Goal: Transaction & Acquisition: Download file/media

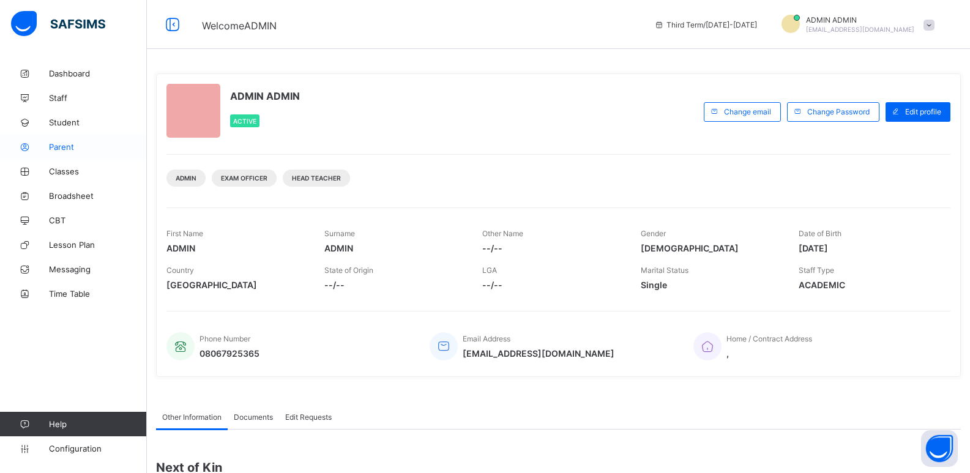
click at [61, 143] on span "Parent" at bounding box center [98, 147] width 98 height 10
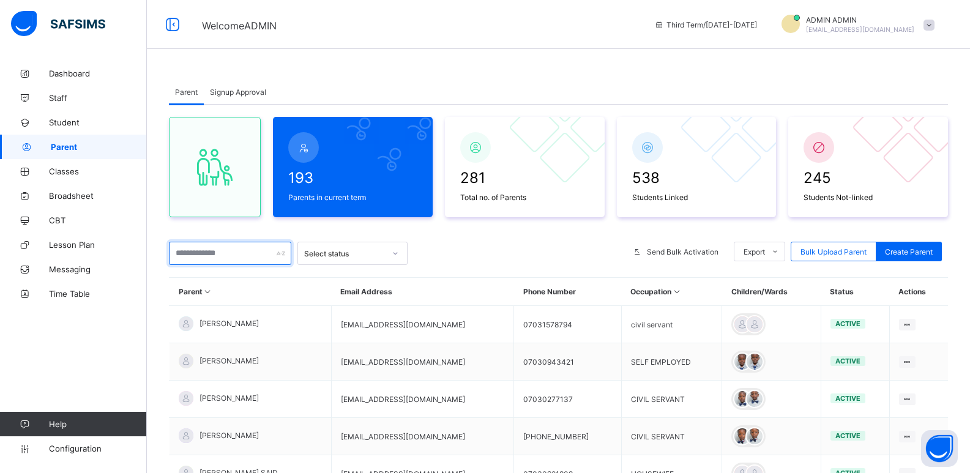
click at [206, 213] on input "text" at bounding box center [230, 253] width 122 height 23
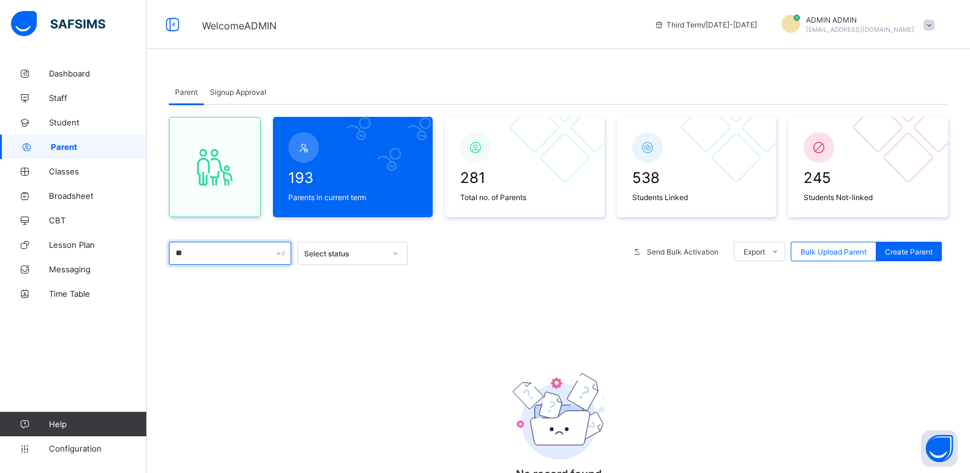
type input "*"
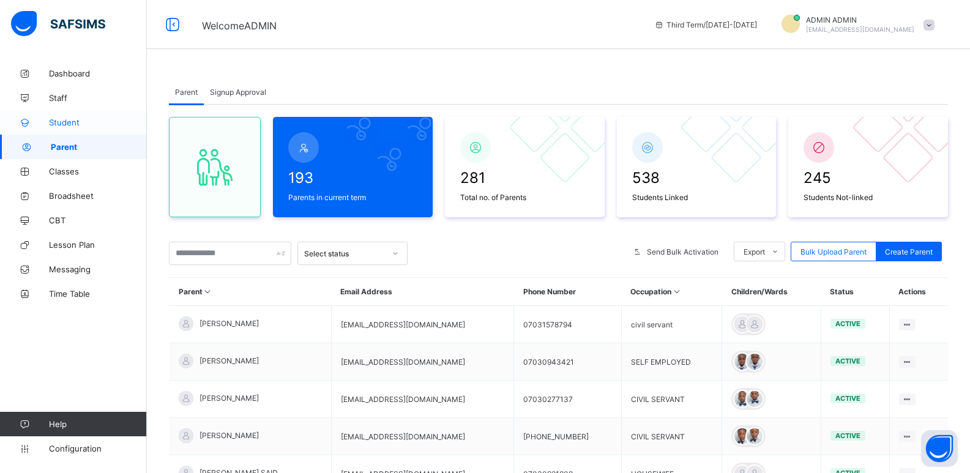
click at [79, 119] on span "Student" at bounding box center [98, 123] width 98 height 10
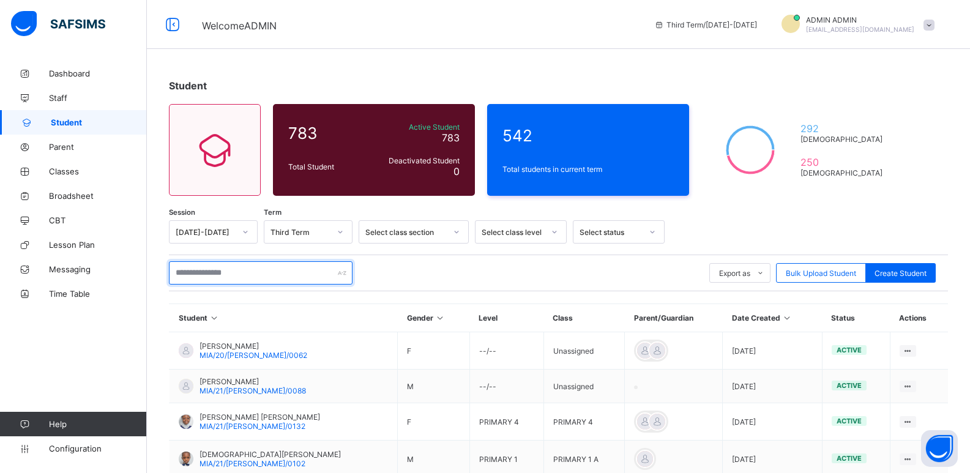
click at [188, 213] on input "text" at bounding box center [261, 272] width 184 height 23
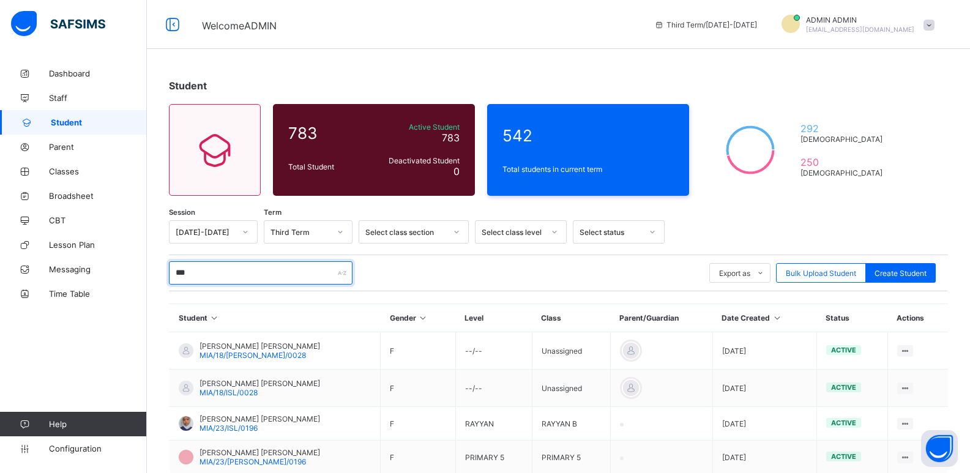
type input "****"
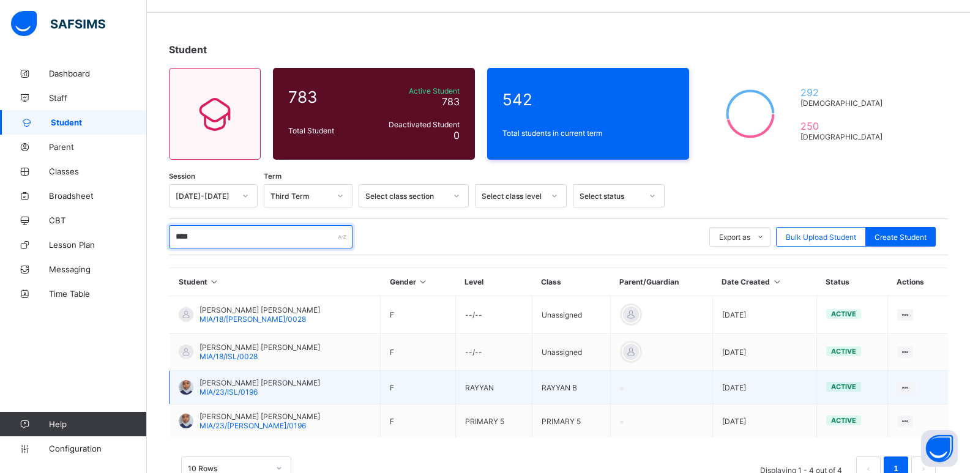
scroll to position [75, 0]
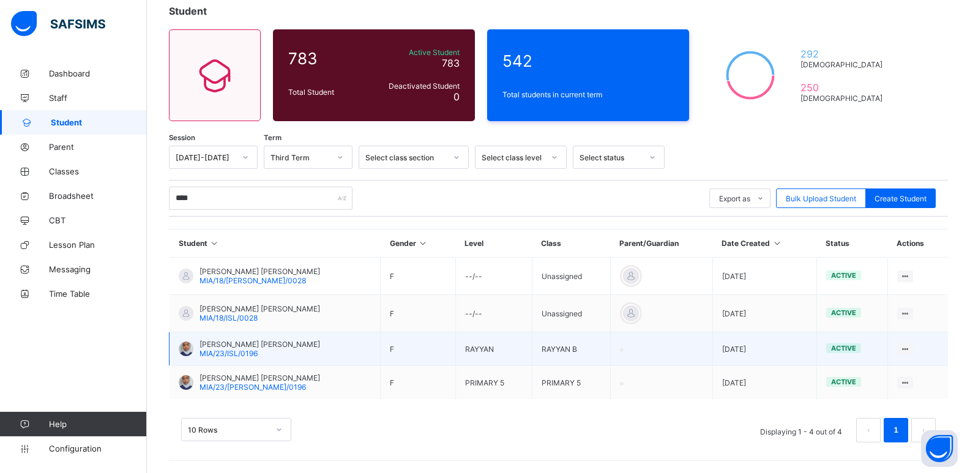
click at [272, 213] on span "NABILA SALEH ABDALLAH" at bounding box center [260, 344] width 121 height 9
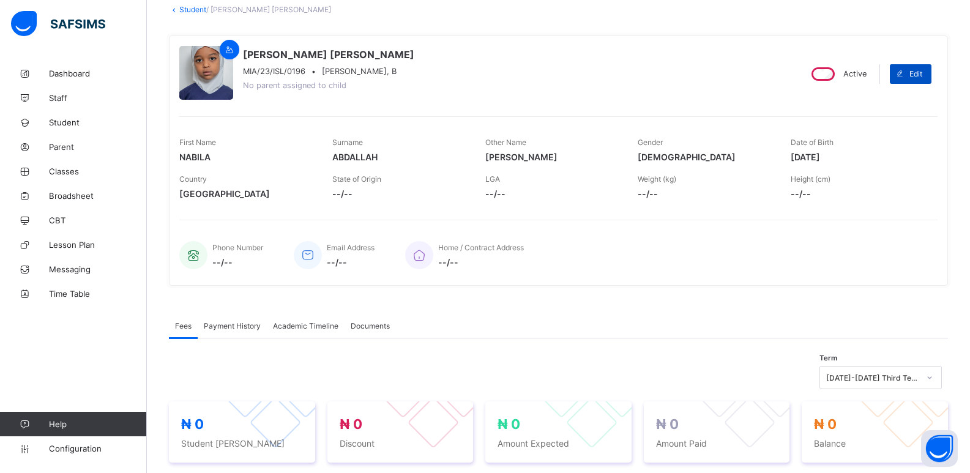
click at [296, 73] on span at bounding box center [900, 74] width 20 height 20
select select "**"
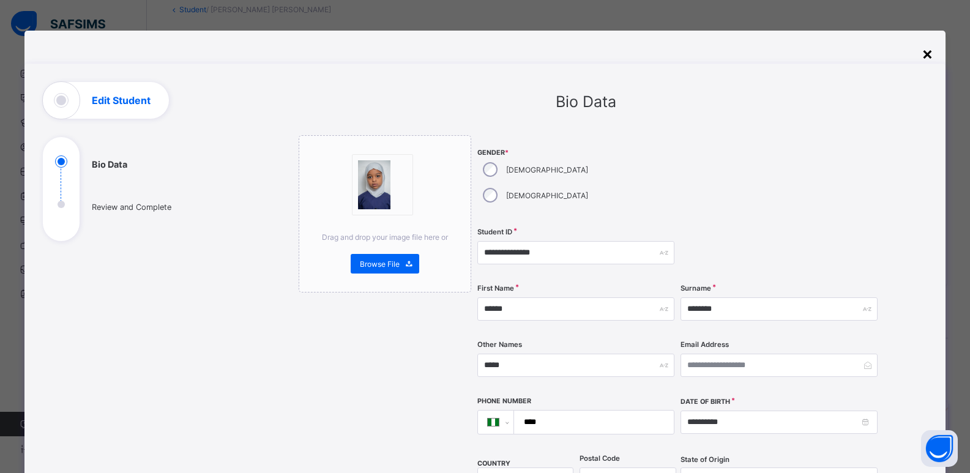
click at [296, 53] on div "×" at bounding box center [928, 53] width 12 height 21
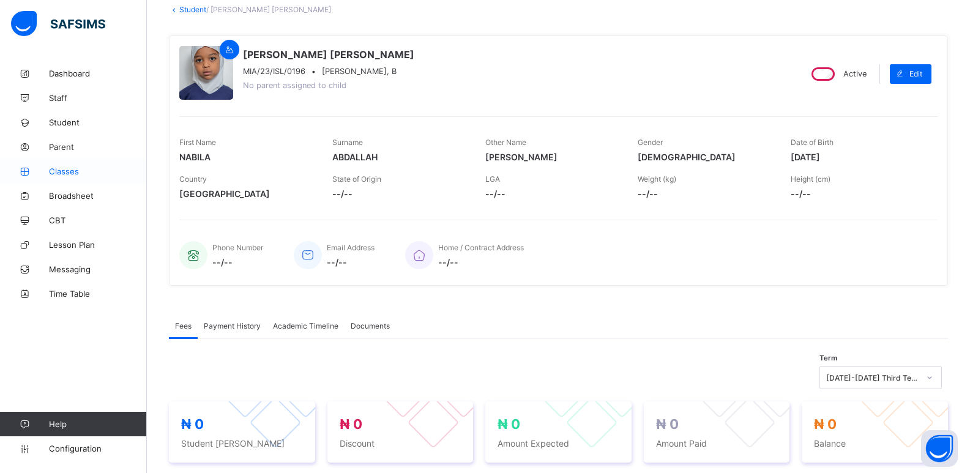
click at [89, 168] on span "Classes" at bounding box center [98, 171] width 98 height 10
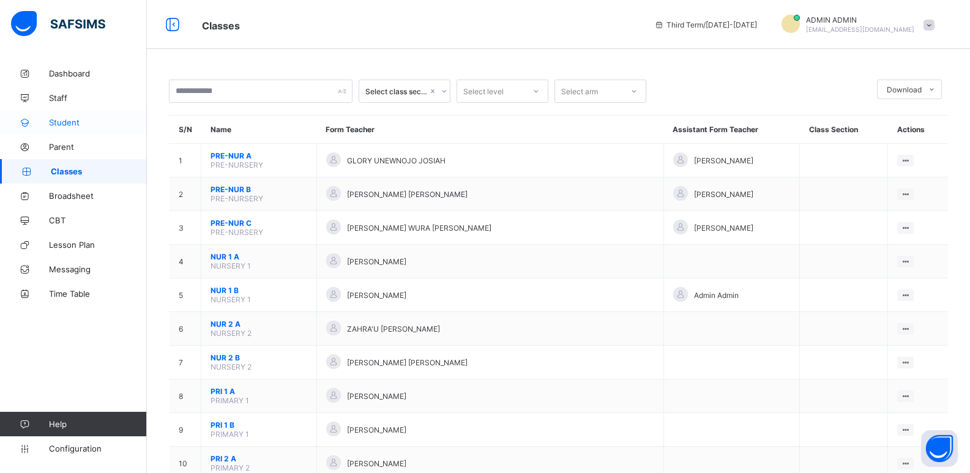
drag, startPoint x: 84, startPoint y: 122, endPoint x: 92, endPoint y: 115, distance: 10.8
click at [85, 122] on span "Student" at bounding box center [98, 123] width 98 height 10
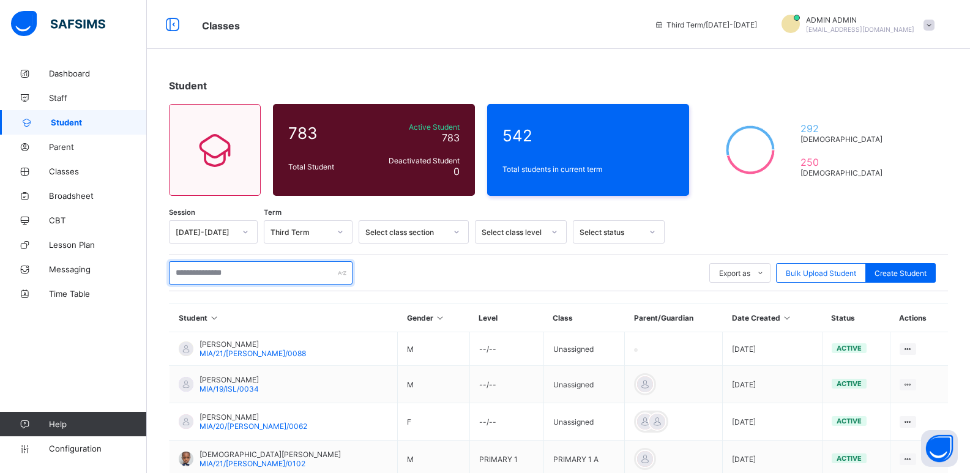
click at [198, 213] on input "text" at bounding box center [261, 272] width 184 height 23
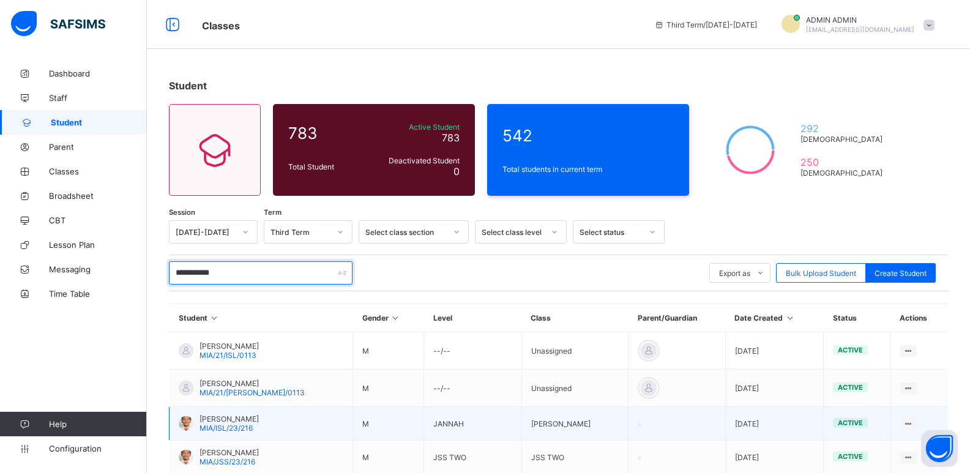
type input "**********"
click at [259, 213] on span "ABDULRAHEEM SALEH ABDALLAH" at bounding box center [229, 418] width 59 height 9
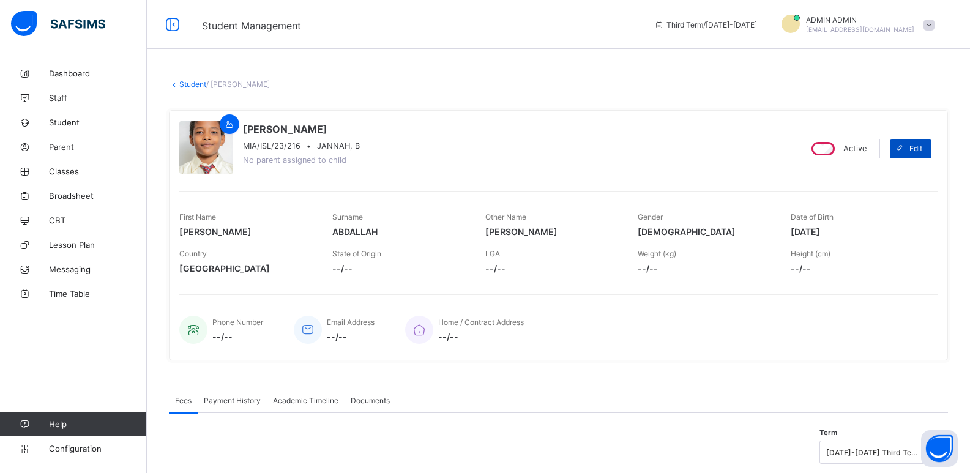
click at [296, 146] on span "Edit" at bounding box center [916, 148] width 13 height 9
select select "**"
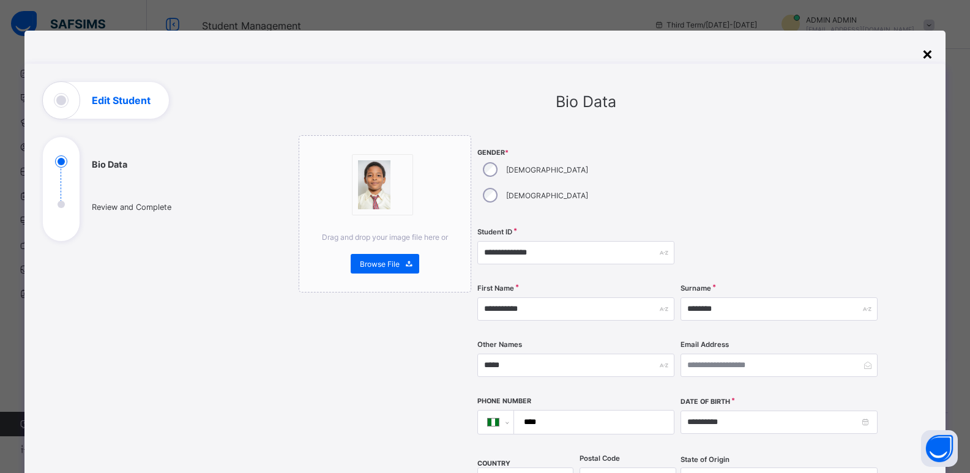
click at [296, 51] on div "×" at bounding box center [928, 53] width 12 height 21
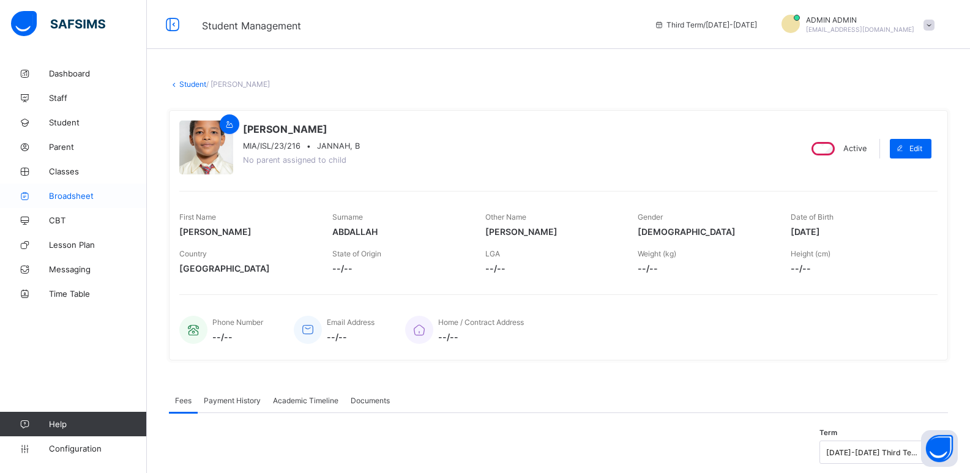
click at [70, 200] on span "Broadsheet" at bounding box center [98, 196] width 98 height 10
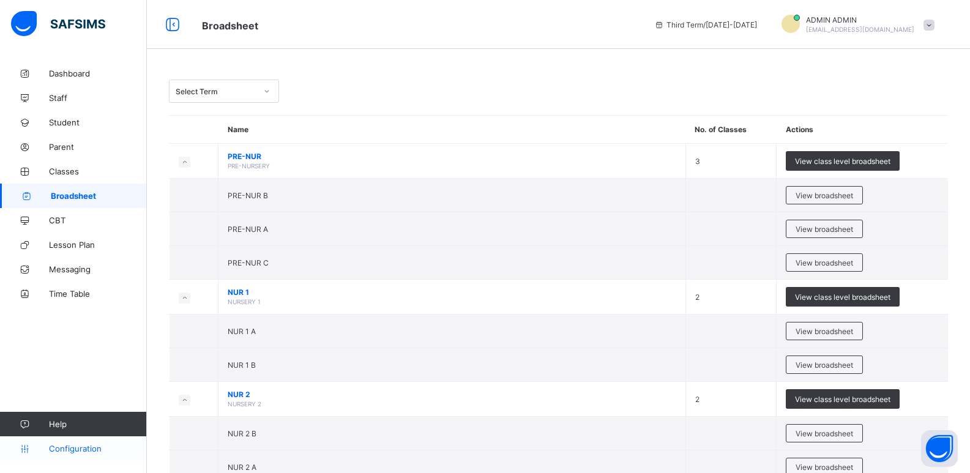
click at [95, 213] on span "Configuration" at bounding box center [97, 449] width 97 height 10
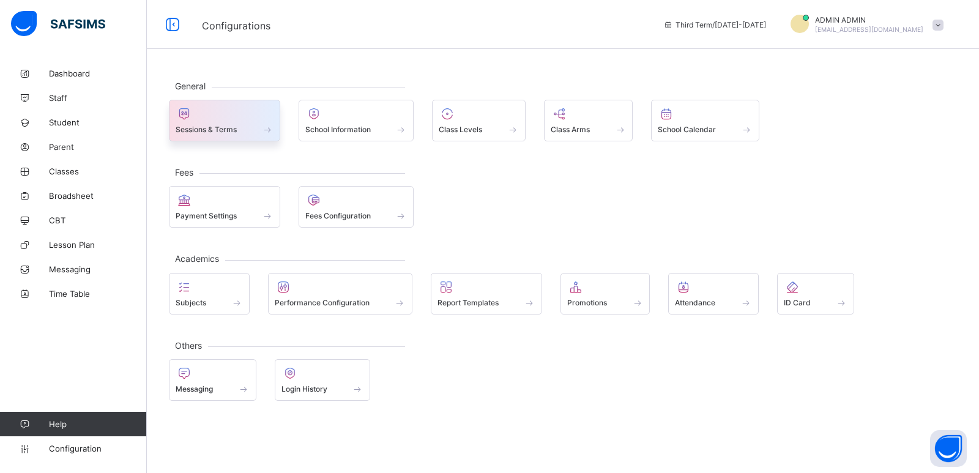
click at [232, 124] on span at bounding box center [225, 122] width 98 height 3
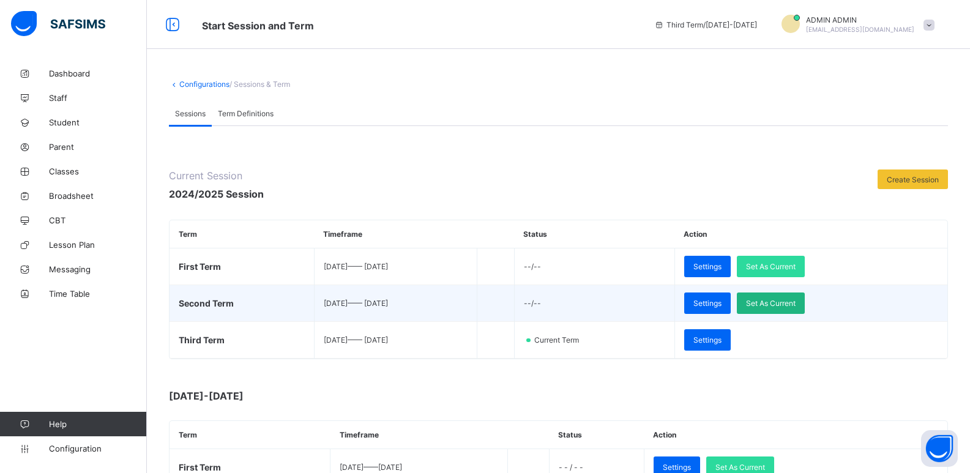
click at [296, 213] on span "Set As Current" at bounding box center [771, 303] width 50 height 9
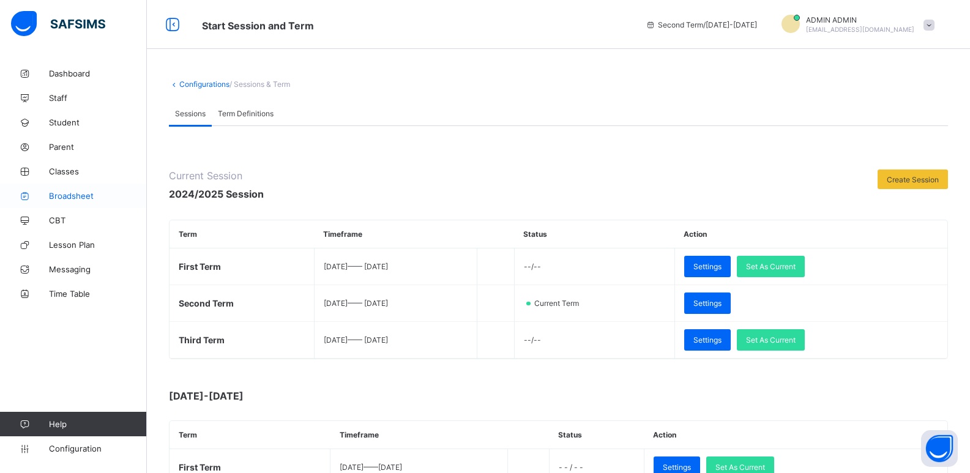
click at [86, 198] on span "Broadsheet" at bounding box center [98, 196] width 98 height 10
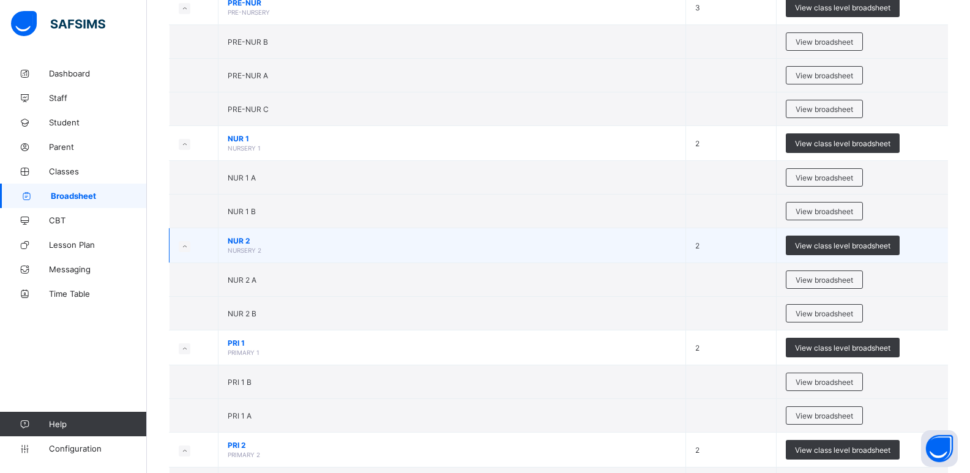
scroll to position [184, 0]
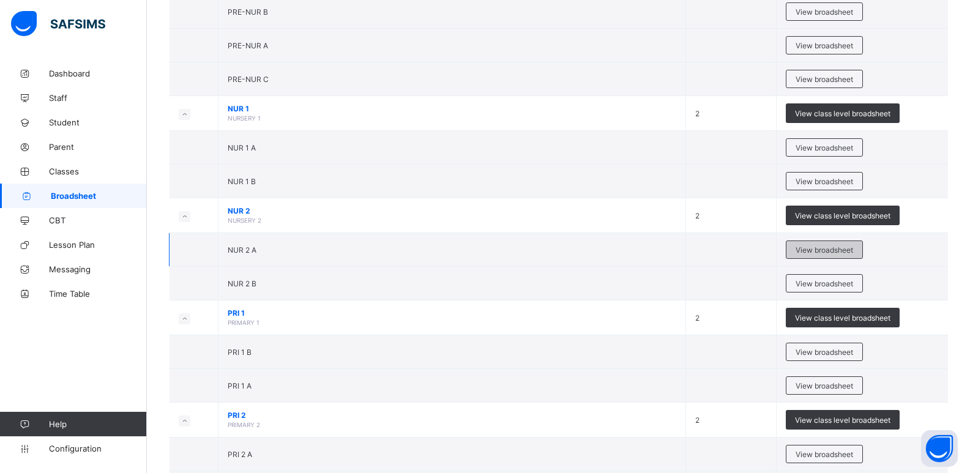
click at [296, 213] on div "View broadsheet" at bounding box center [824, 250] width 77 height 18
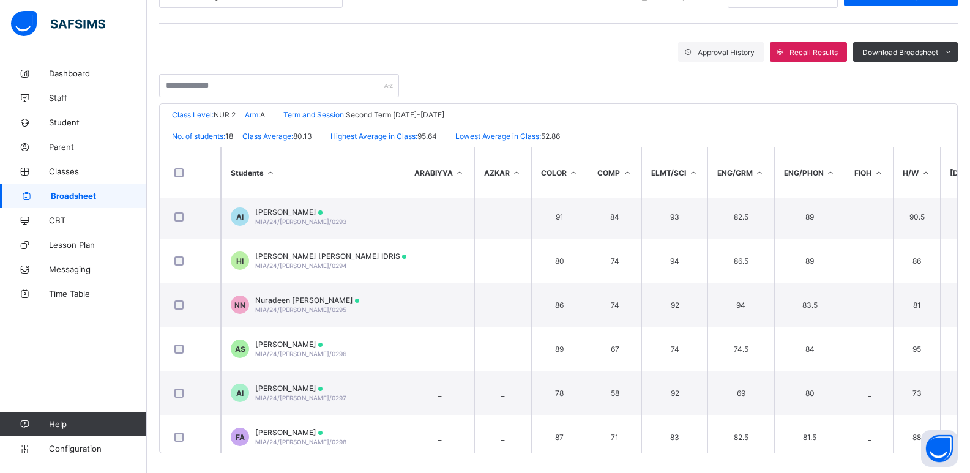
scroll to position [543, 0]
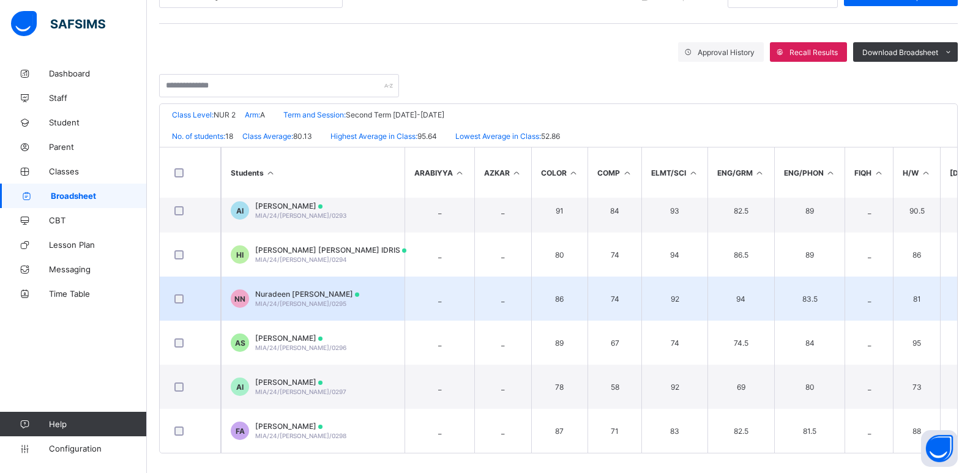
click at [296, 213] on td "NN Nuradeen Isyaku Nuradeen MIA/24/WES/0295" at bounding box center [313, 299] width 184 height 44
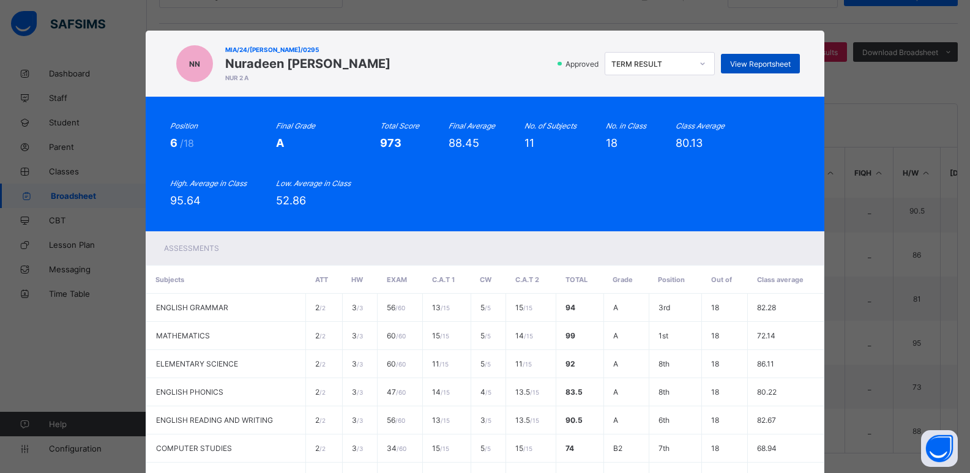
click at [296, 63] on span "View Reportsheet" at bounding box center [760, 63] width 61 height 9
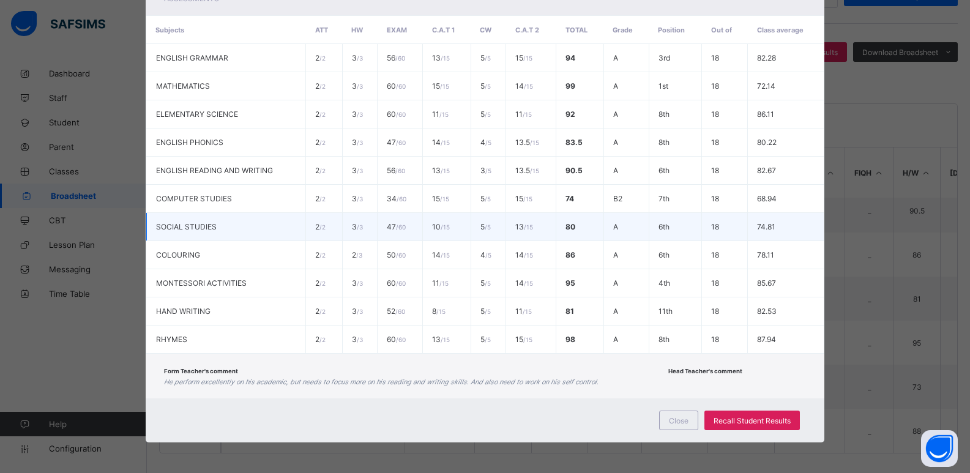
scroll to position [189, 0]
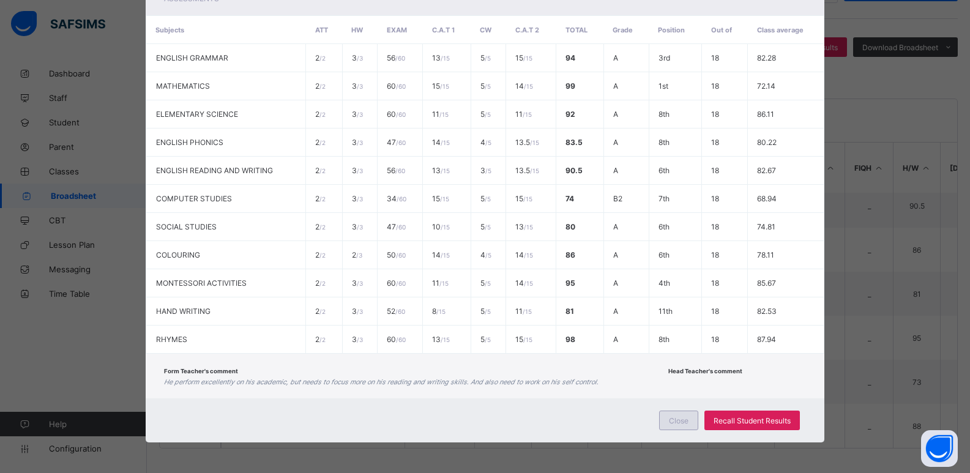
click at [296, 213] on span "Close" at bounding box center [679, 420] width 20 height 9
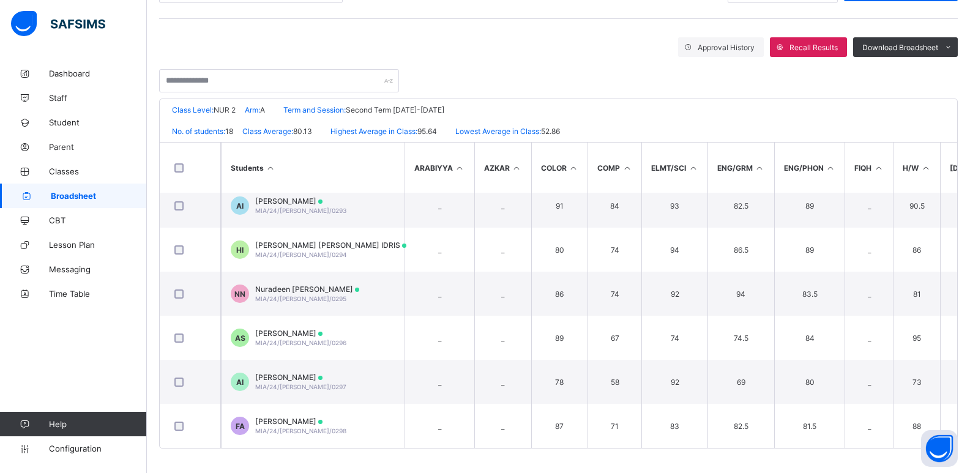
click at [109, 192] on span "Broadsheet" at bounding box center [99, 196] width 96 height 10
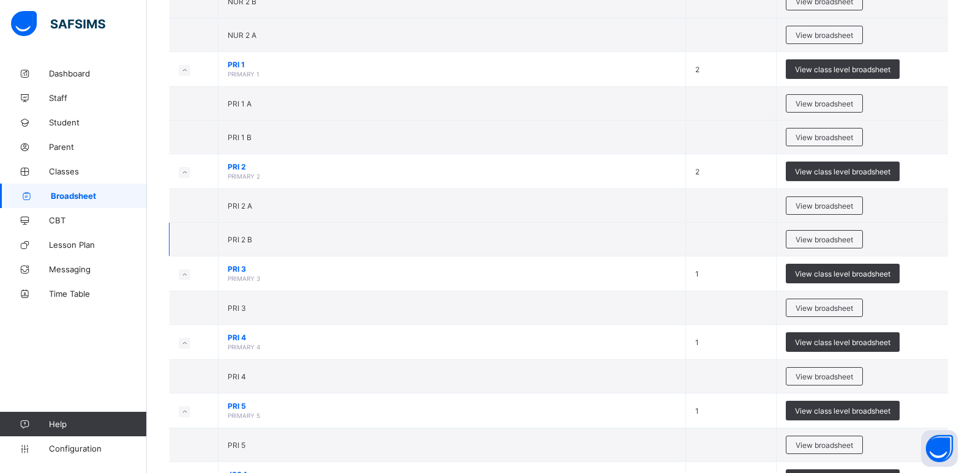
scroll to position [551, 0]
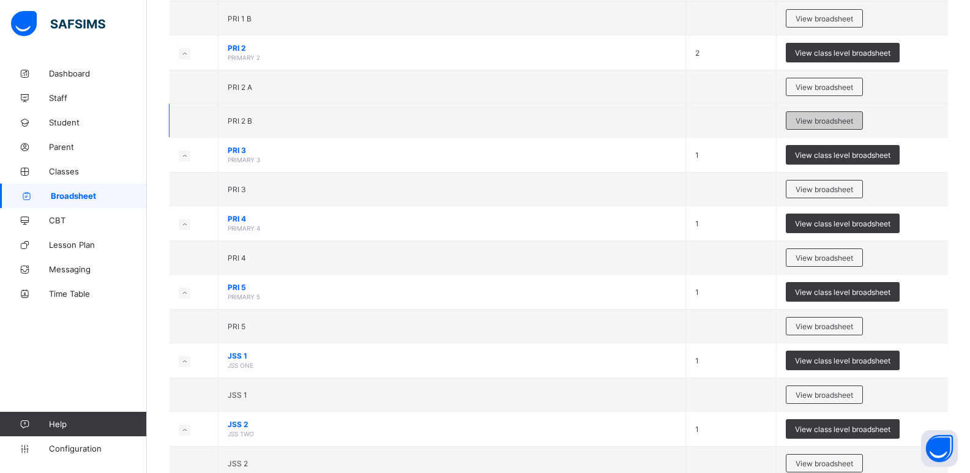
click at [296, 119] on span "View broadsheet" at bounding box center [825, 120] width 58 height 9
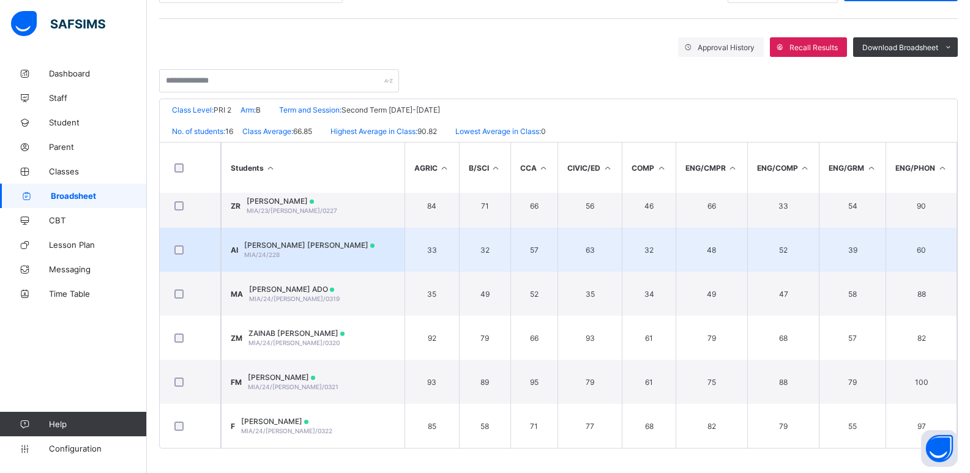
scroll to position [455, 0]
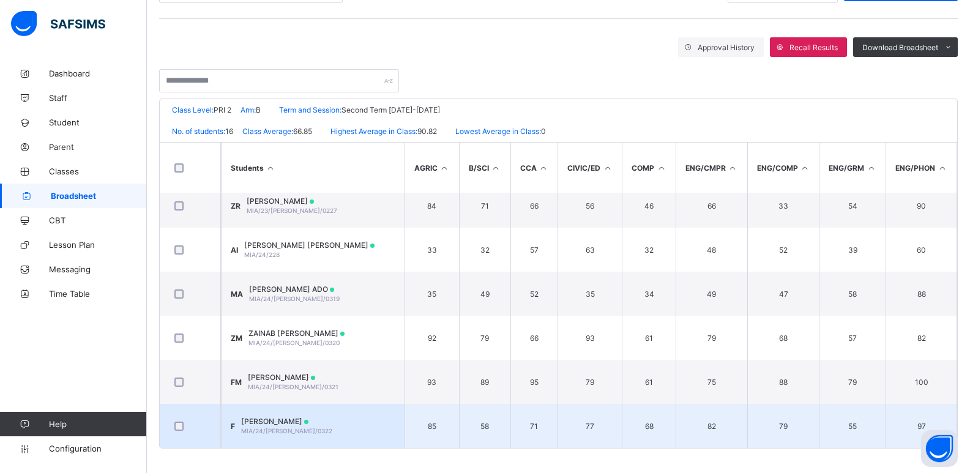
click at [296, 213] on td "F Fatima Isyaku Nuradeen MIA/24/WES/0322" at bounding box center [313, 426] width 184 height 44
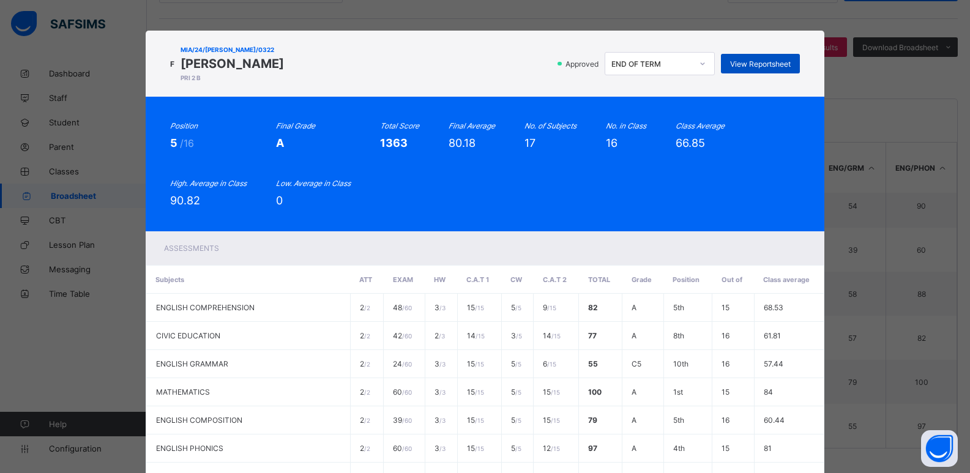
click at [296, 65] on span "View Reportsheet" at bounding box center [760, 63] width 61 height 9
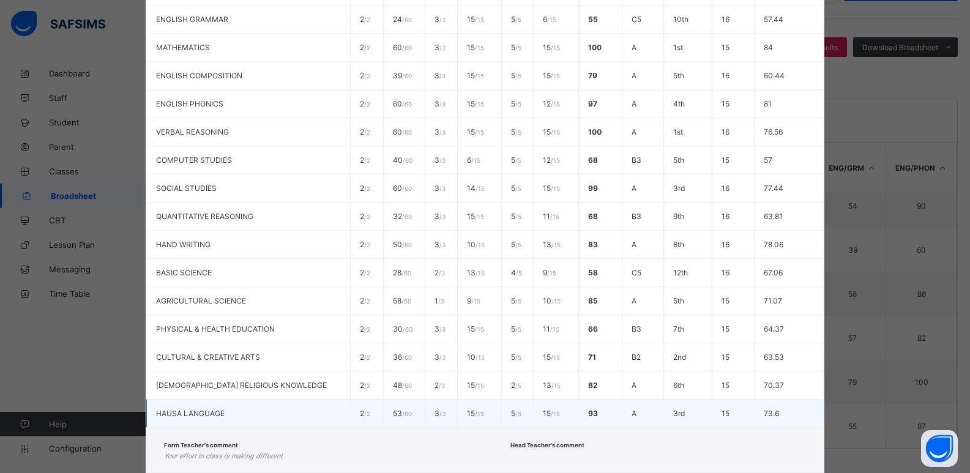
scroll to position [419, 0]
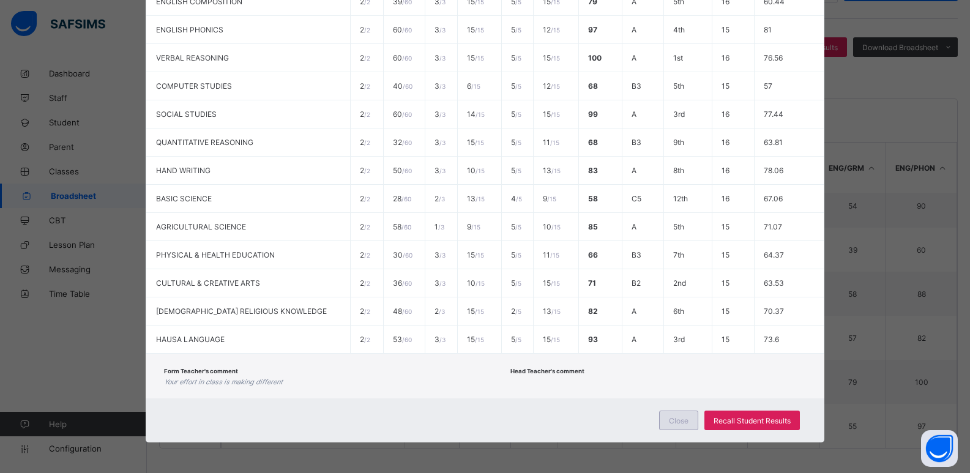
click at [296, 213] on span "Close" at bounding box center [679, 420] width 20 height 9
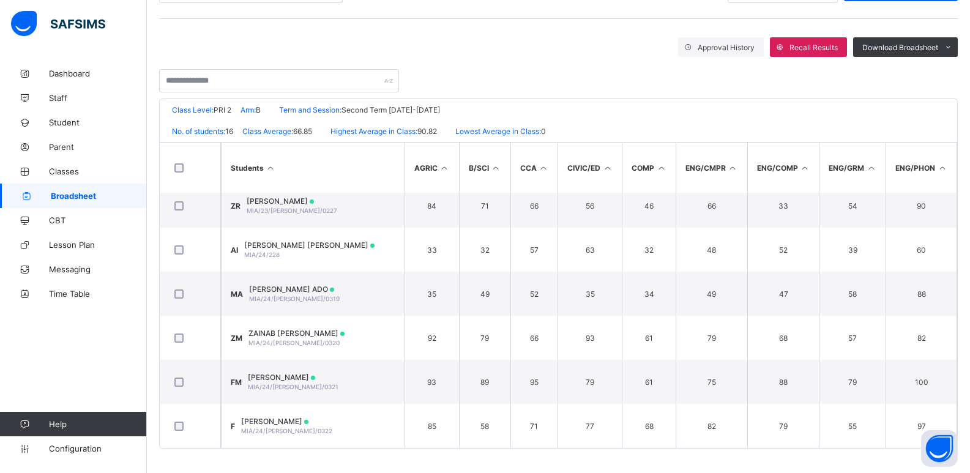
click at [83, 193] on span "Broadsheet" at bounding box center [99, 196] width 96 height 10
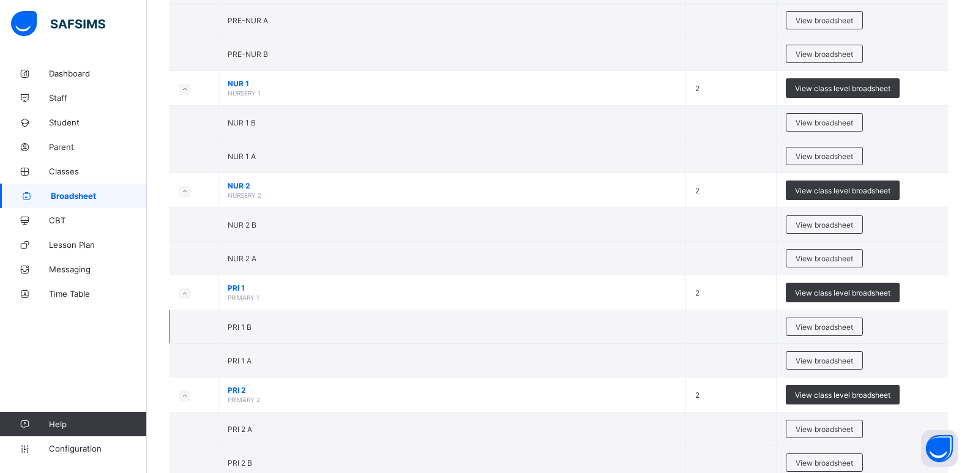
scroll to position [245, 0]
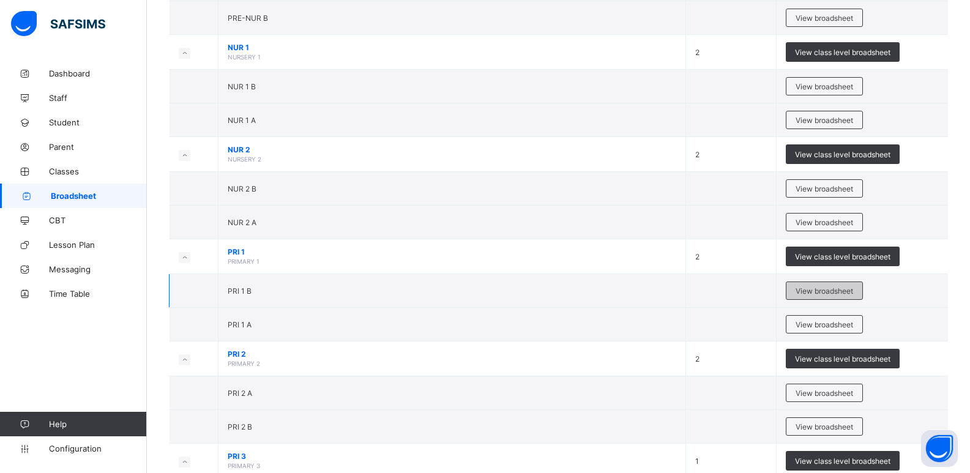
click at [296, 213] on span "View broadsheet" at bounding box center [825, 290] width 58 height 9
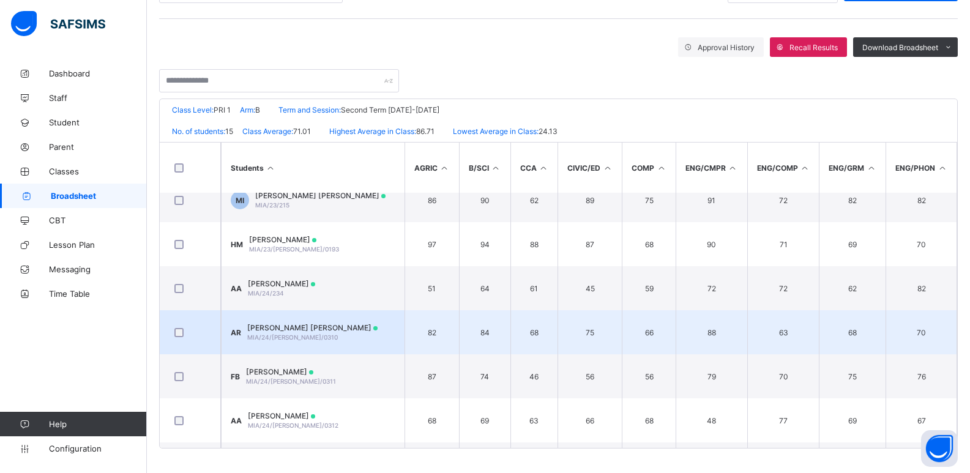
scroll to position [411, 0]
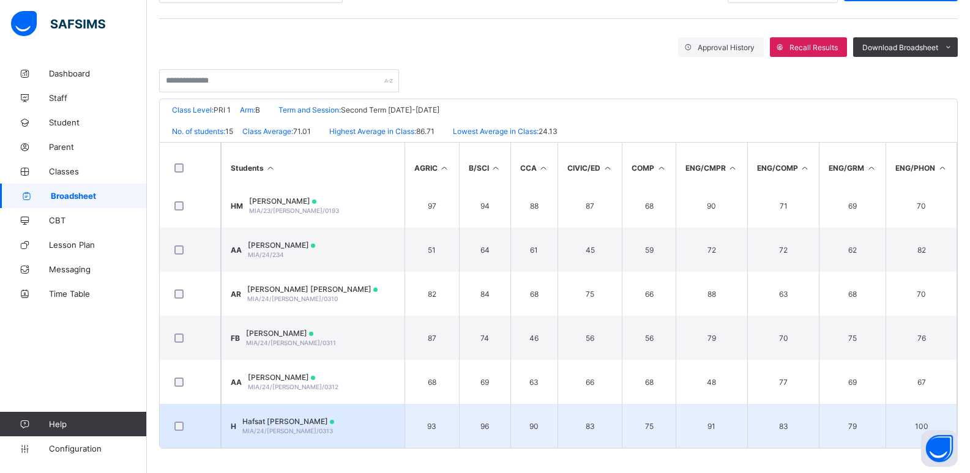
click at [296, 213] on td "H Hafsat Isyaku Nuradeen MIA/24/WES/0313" at bounding box center [313, 426] width 184 height 44
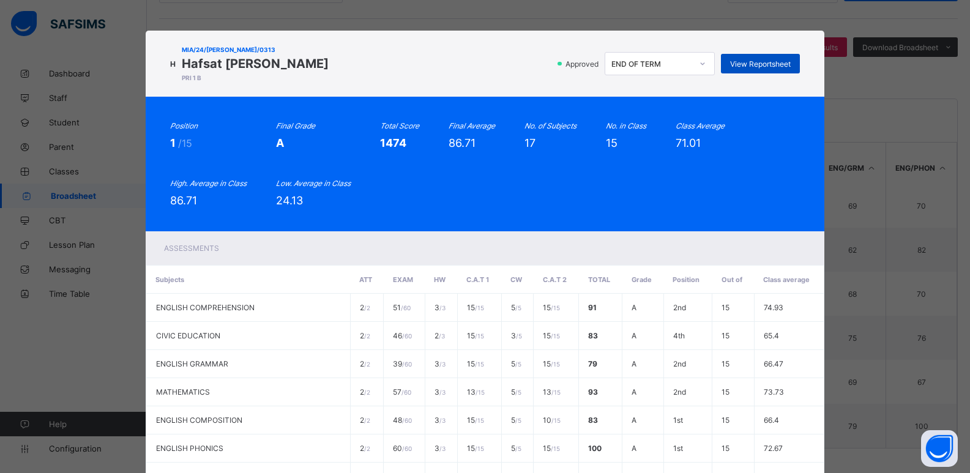
click at [296, 60] on span "View Reportsheet" at bounding box center [760, 63] width 61 height 9
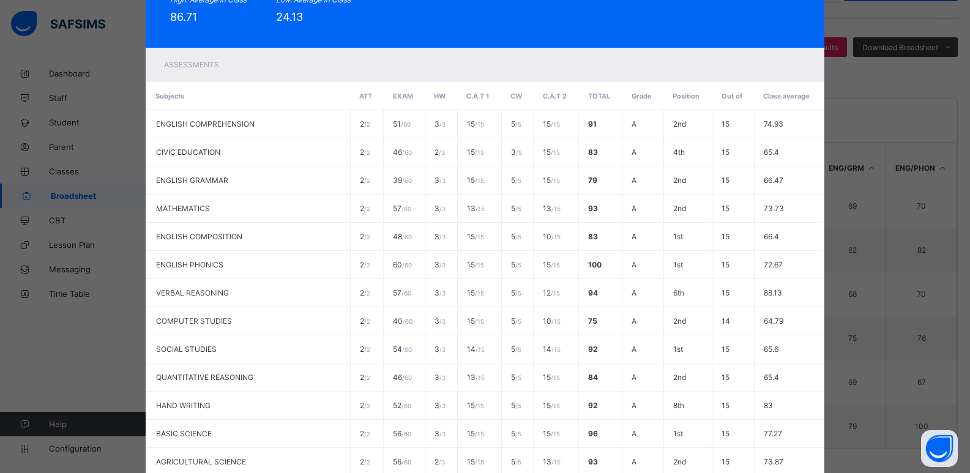
scroll to position [419, 0]
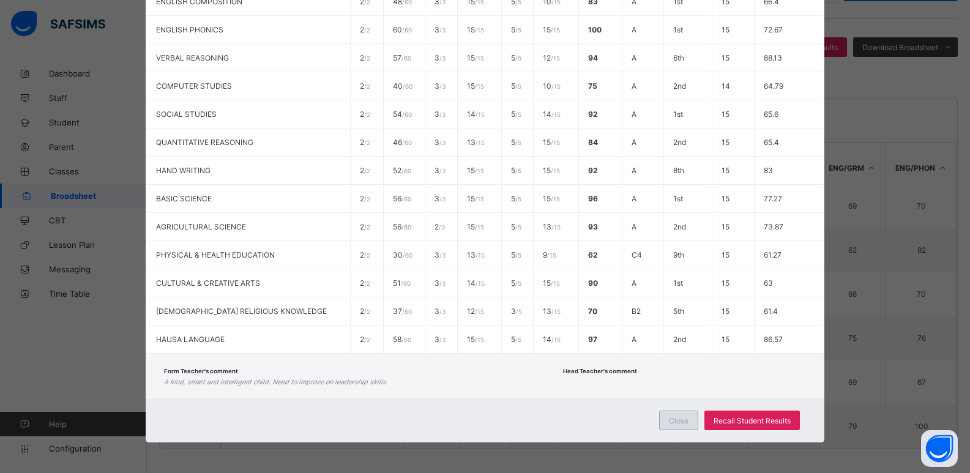
click at [296, 213] on span "Close" at bounding box center [679, 420] width 20 height 9
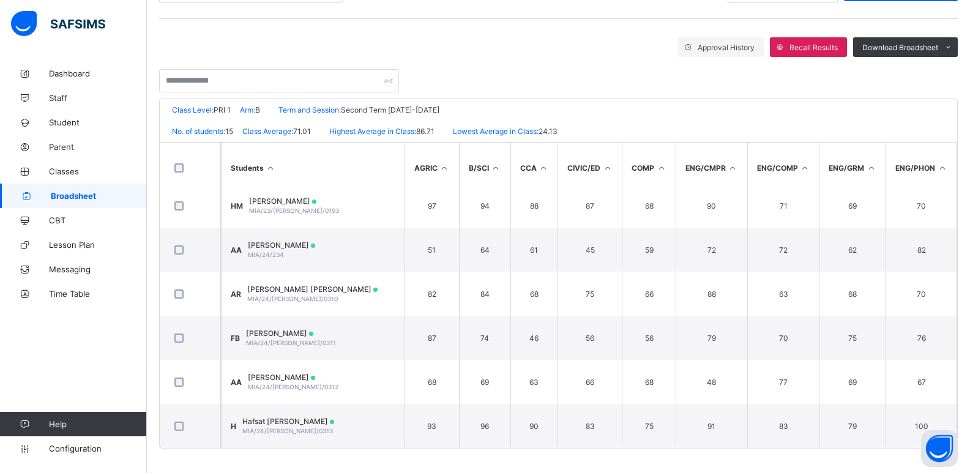
click at [93, 199] on span "Broadsheet" at bounding box center [99, 196] width 96 height 10
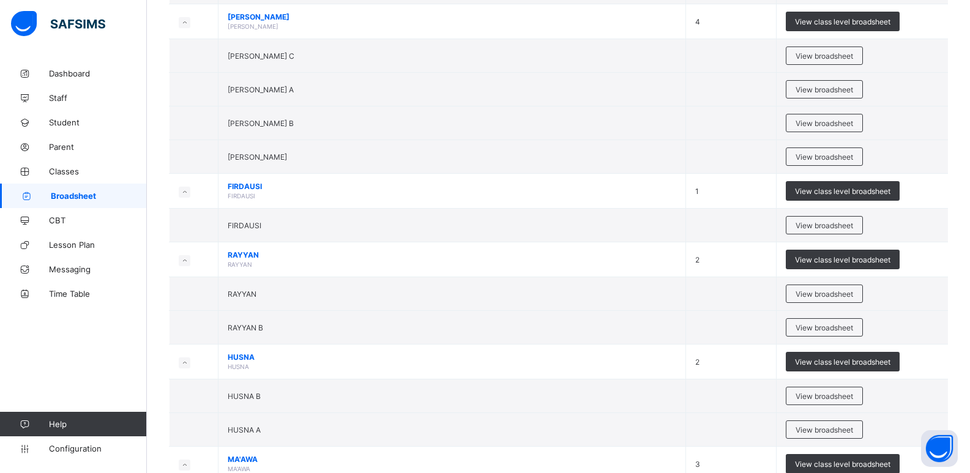
scroll to position [1041, 0]
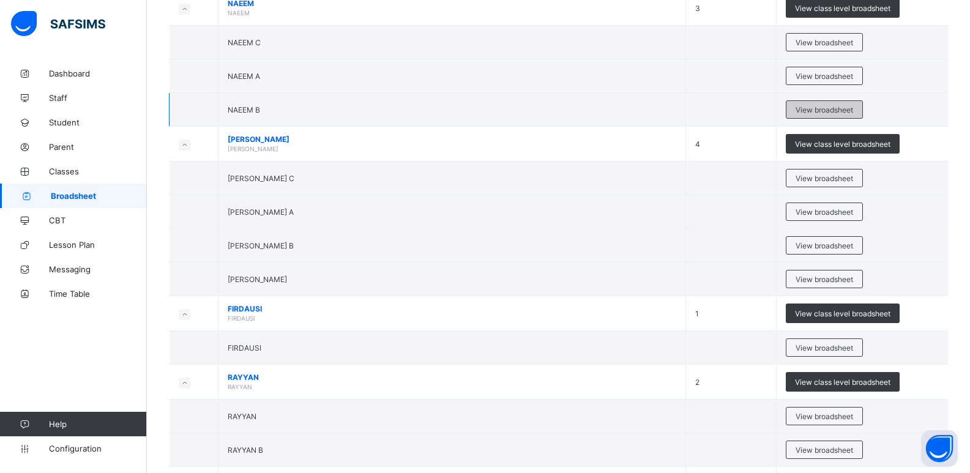
click at [296, 107] on span "View broadsheet" at bounding box center [825, 109] width 58 height 9
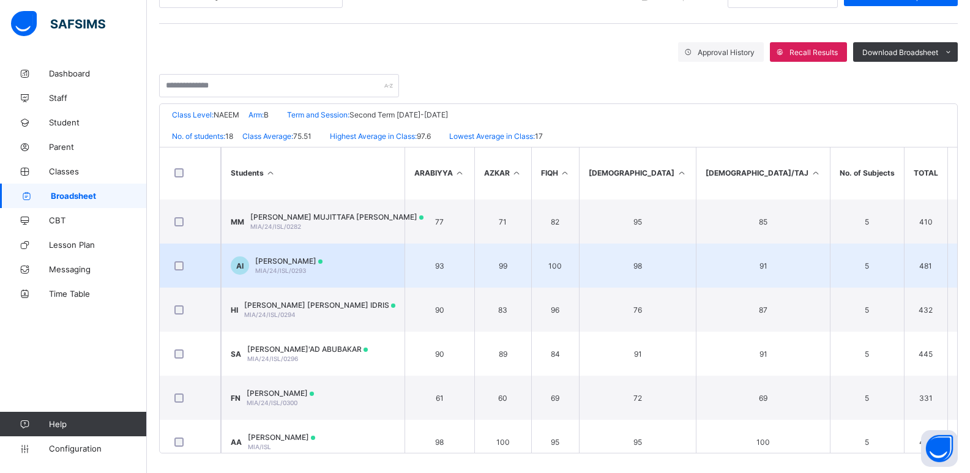
scroll to position [543, 0]
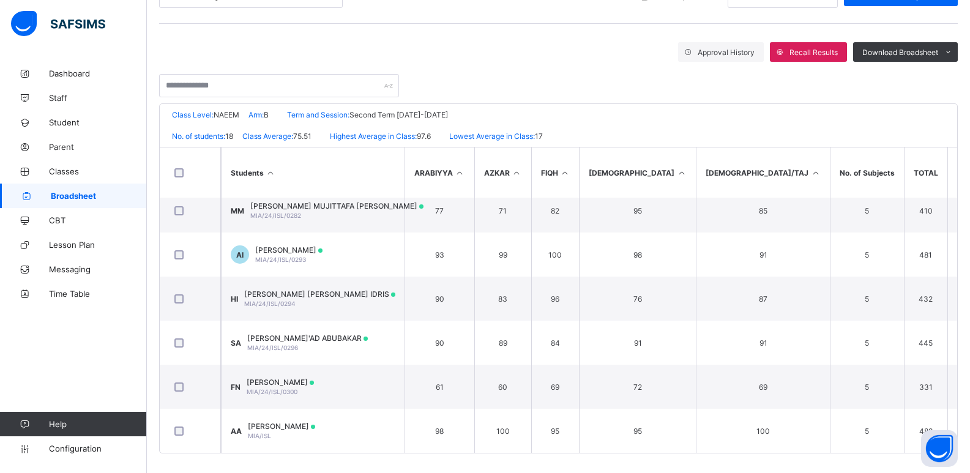
click at [118, 190] on link "Broadsheet" at bounding box center [73, 196] width 147 height 24
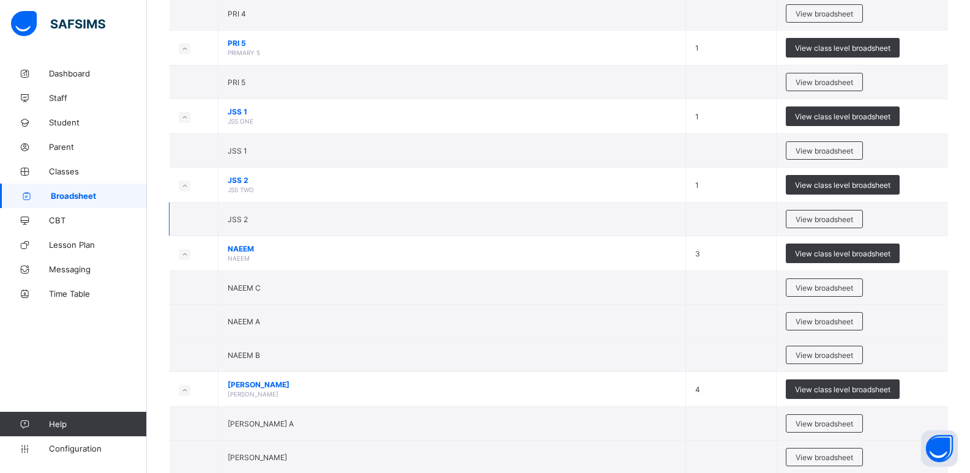
scroll to position [857, 0]
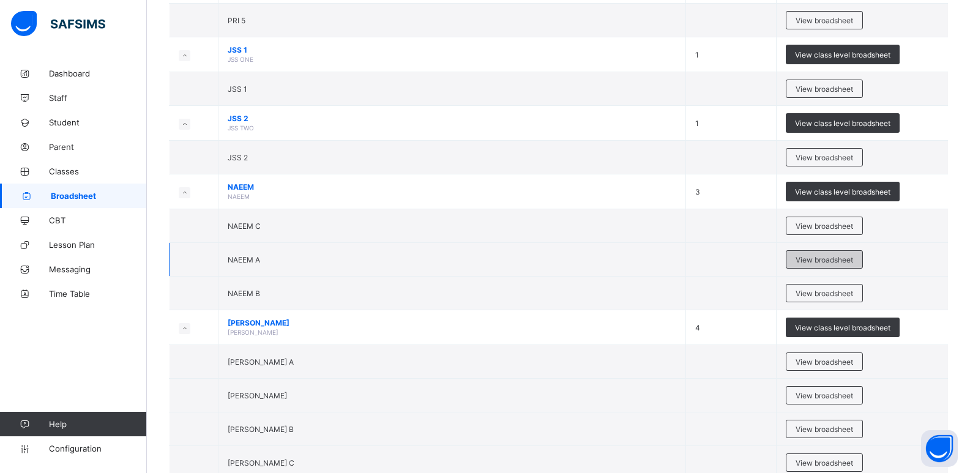
click at [296, 213] on span "View broadsheet" at bounding box center [825, 259] width 58 height 9
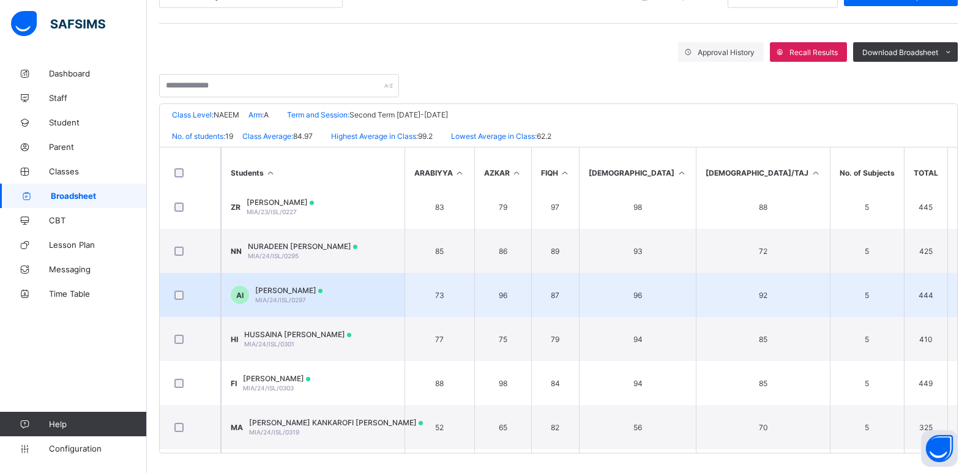
scroll to position [428, 0]
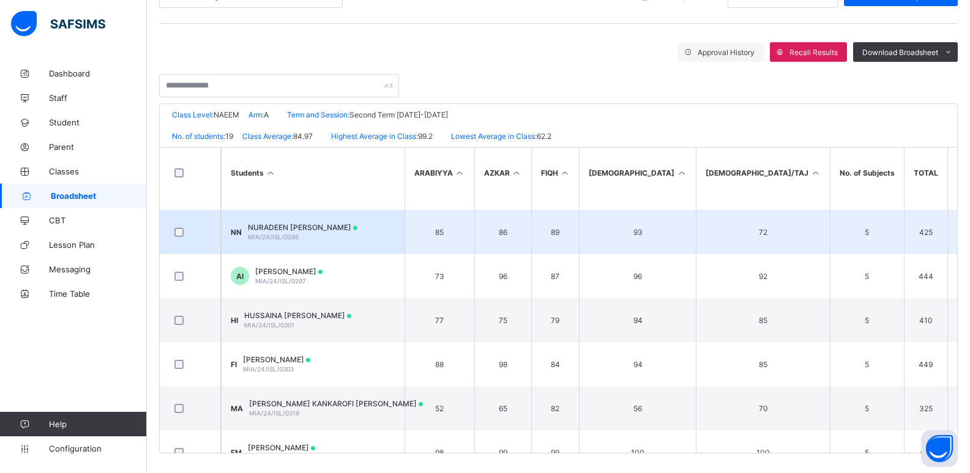
click at [296, 213] on td "NN NURADEEN ISYAKU NURADEEN MIA/24/ISL/0295" at bounding box center [313, 232] width 184 height 44
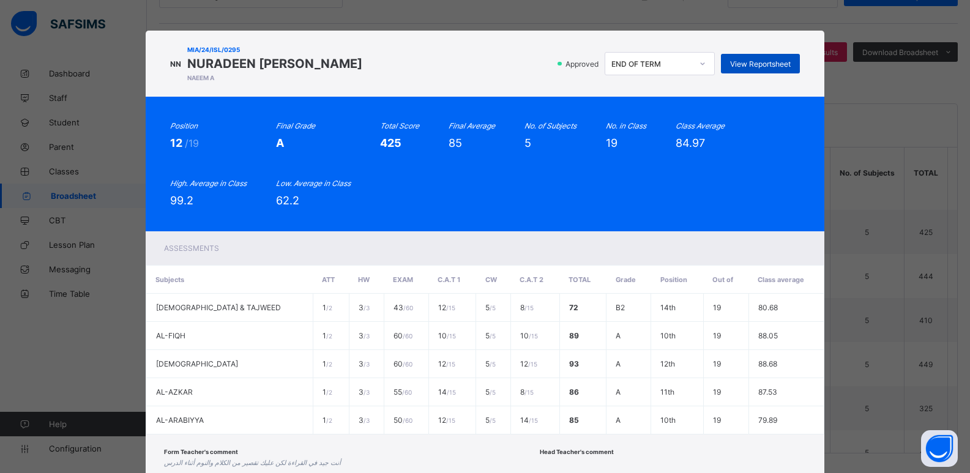
click at [296, 65] on span "View Reportsheet" at bounding box center [760, 63] width 61 height 9
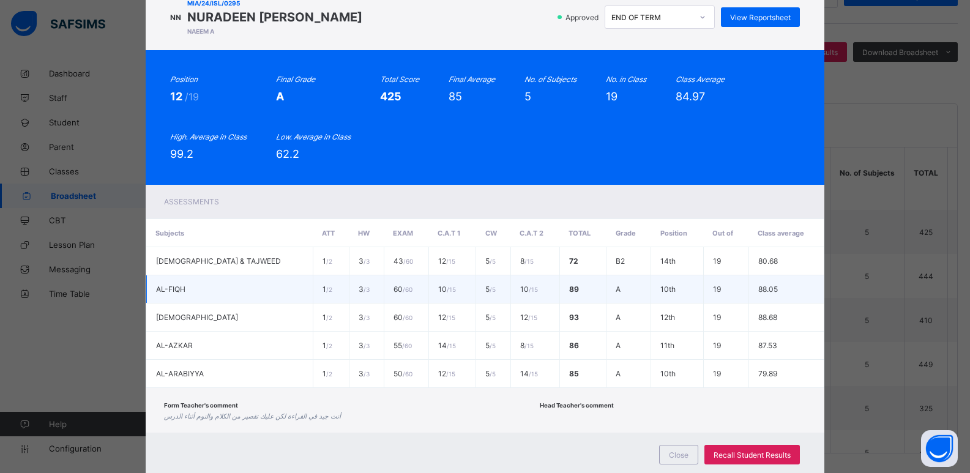
scroll to position [81, 0]
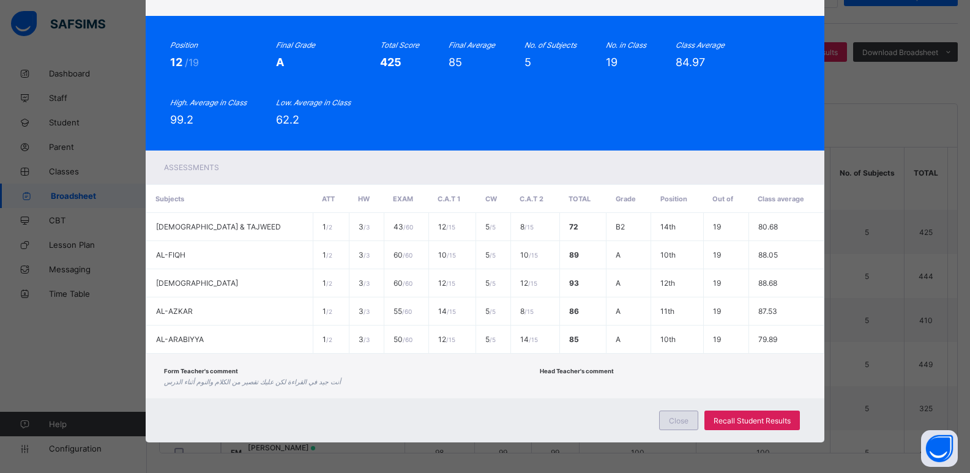
click at [296, 213] on span "Close" at bounding box center [679, 420] width 20 height 9
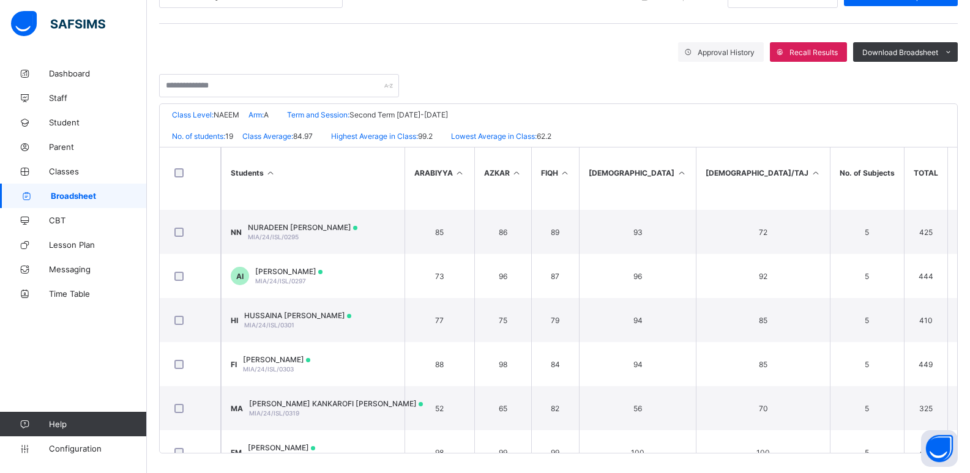
click at [106, 195] on span "Broadsheet" at bounding box center [99, 196] width 96 height 10
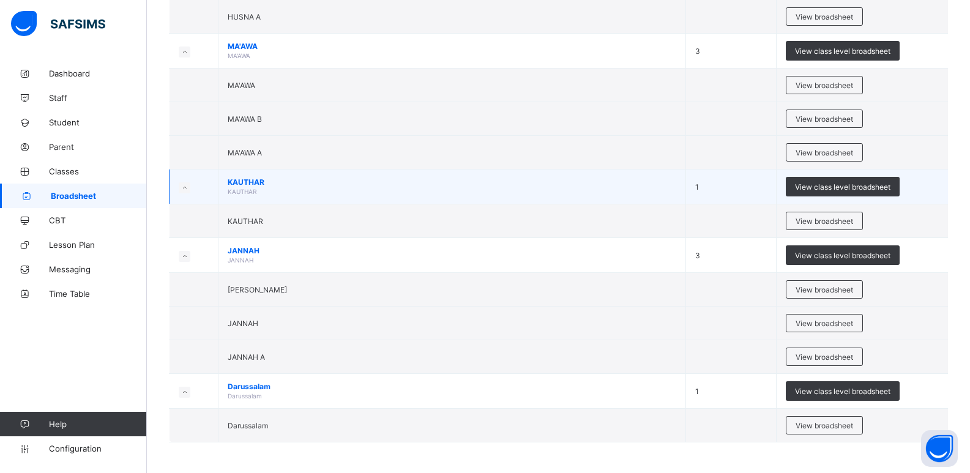
scroll to position [1454, 0]
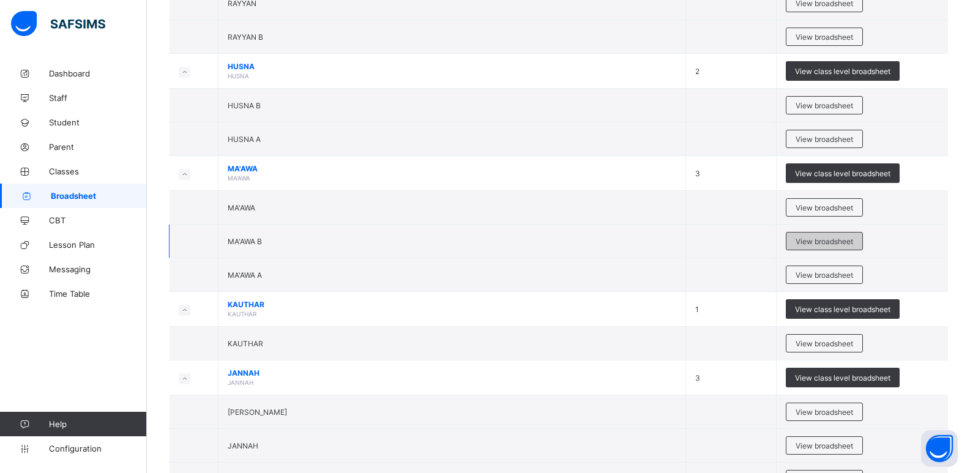
click at [296, 213] on span "View broadsheet" at bounding box center [825, 241] width 58 height 9
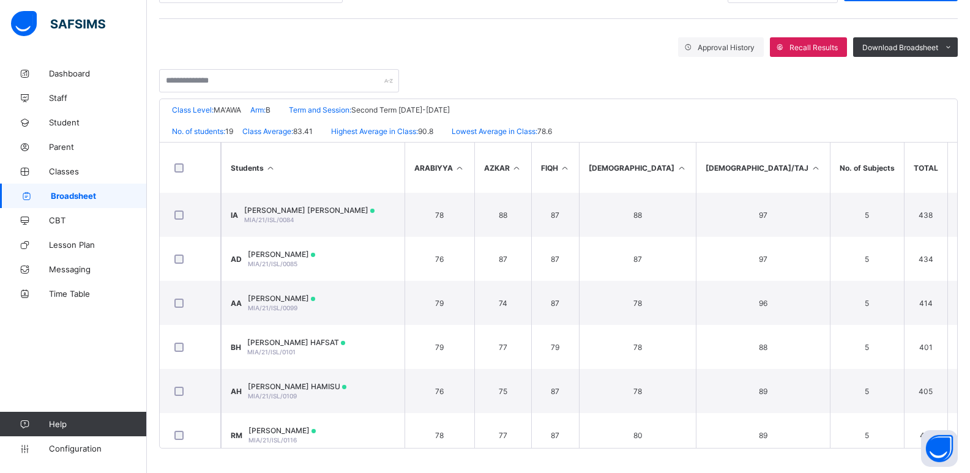
click at [93, 196] on span "Broadsheet" at bounding box center [99, 196] width 96 height 10
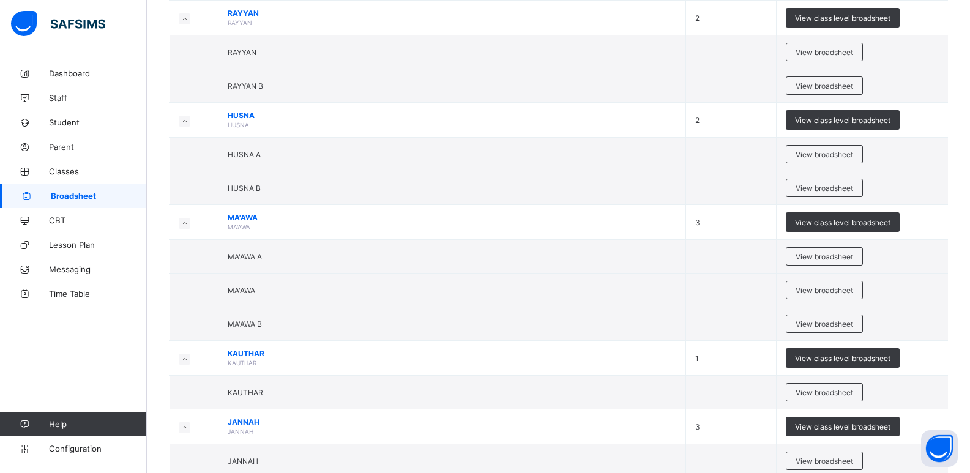
scroll to position [1408, 0]
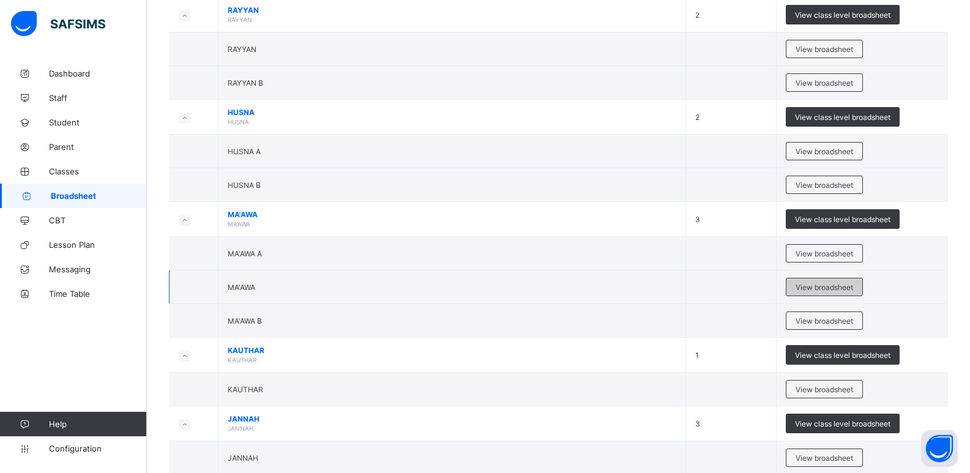
click at [296, 213] on span "View broadsheet" at bounding box center [825, 287] width 58 height 9
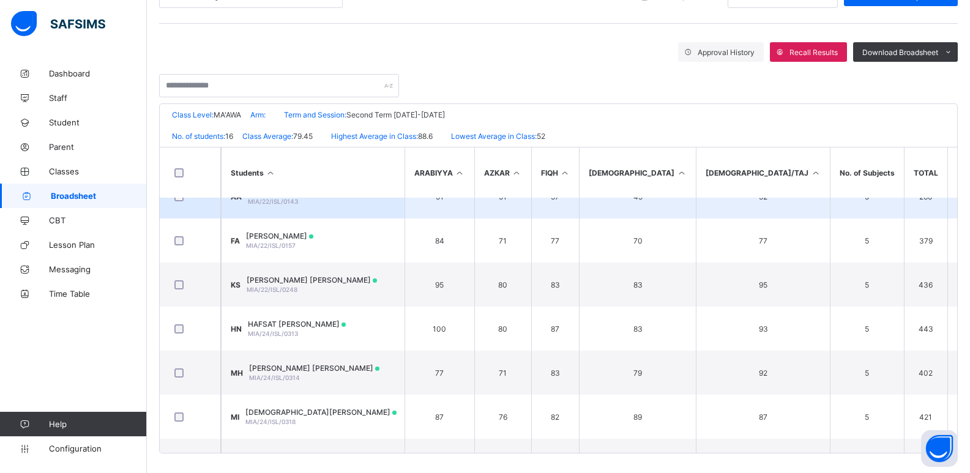
scroll to position [306, 0]
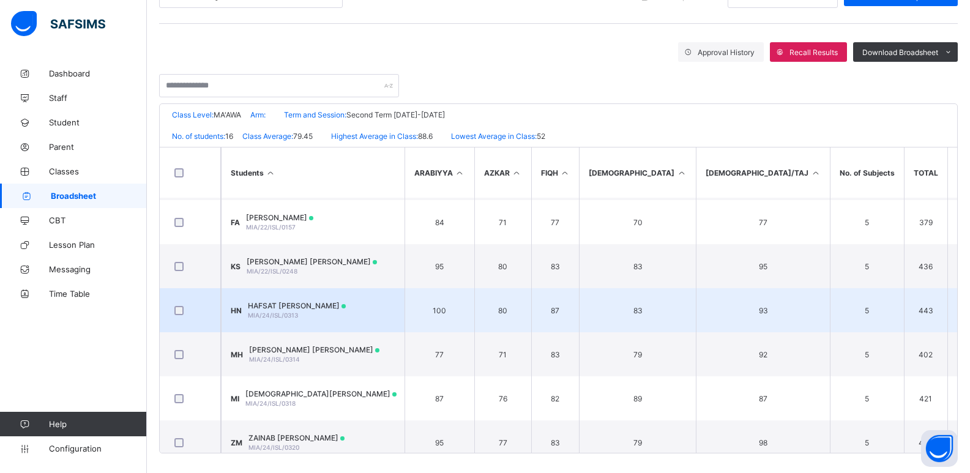
click at [296, 213] on td "HN HAFSAT ISYAKU NURUDDEEN MIA/24/ISL/0313" at bounding box center [313, 310] width 184 height 44
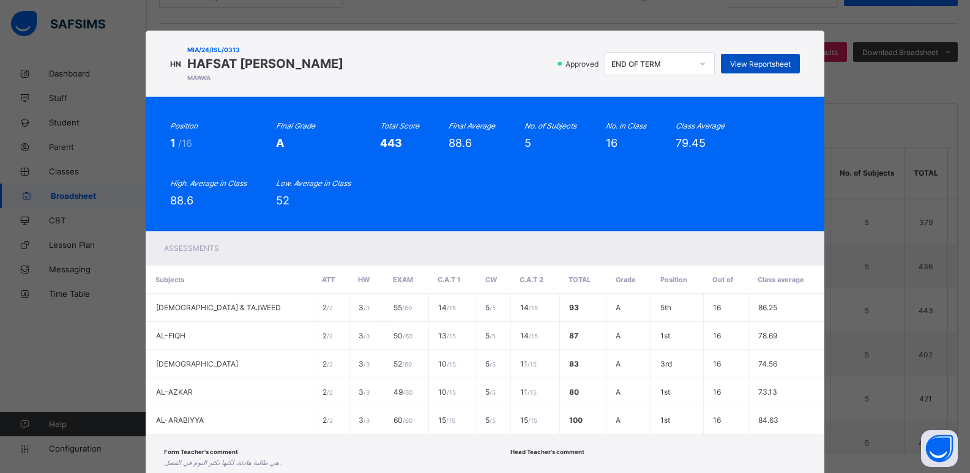
click at [296, 61] on span "View Reportsheet" at bounding box center [760, 63] width 61 height 9
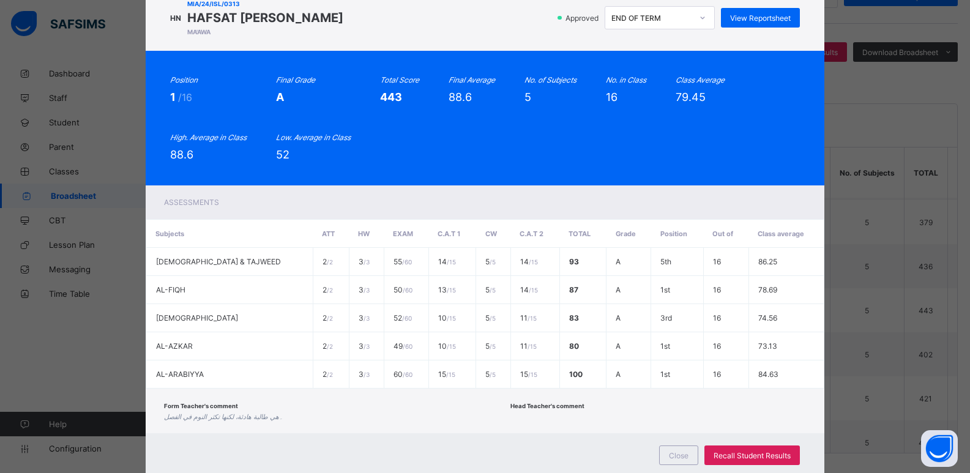
scroll to position [81, 0]
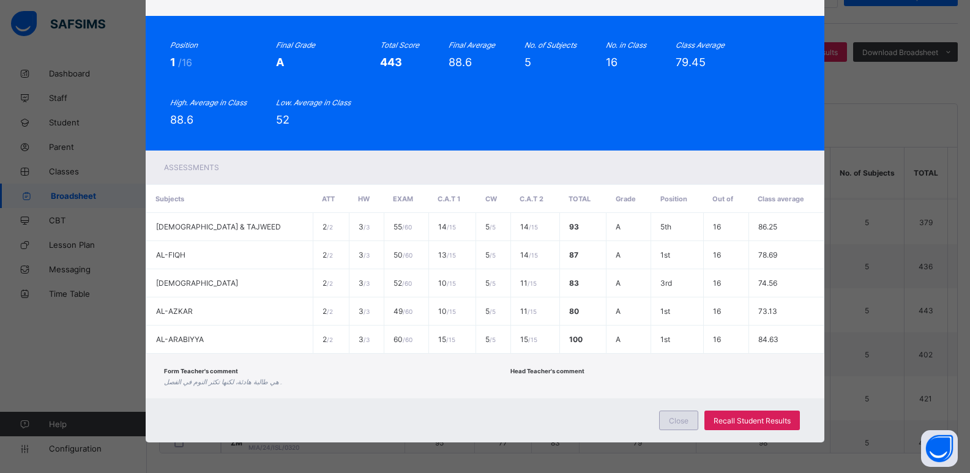
click at [296, 213] on div "Close" at bounding box center [678, 421] width 39 height 20
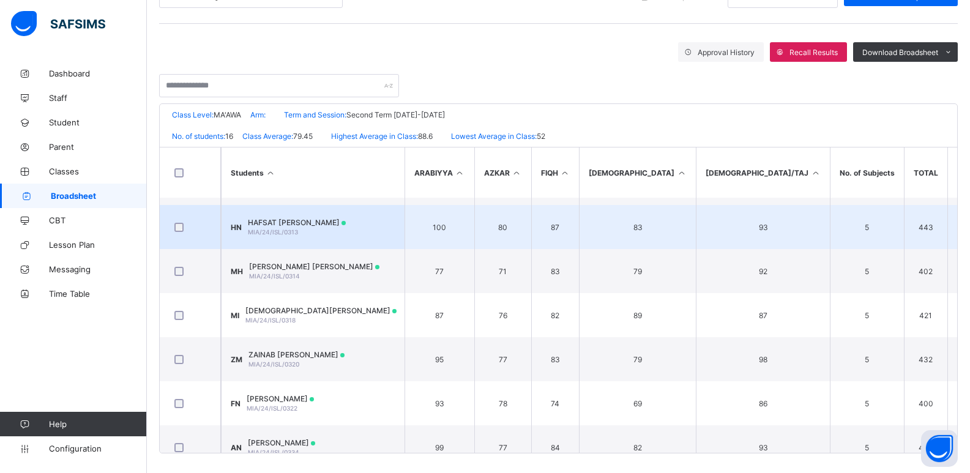
scroll to position [428, 0]
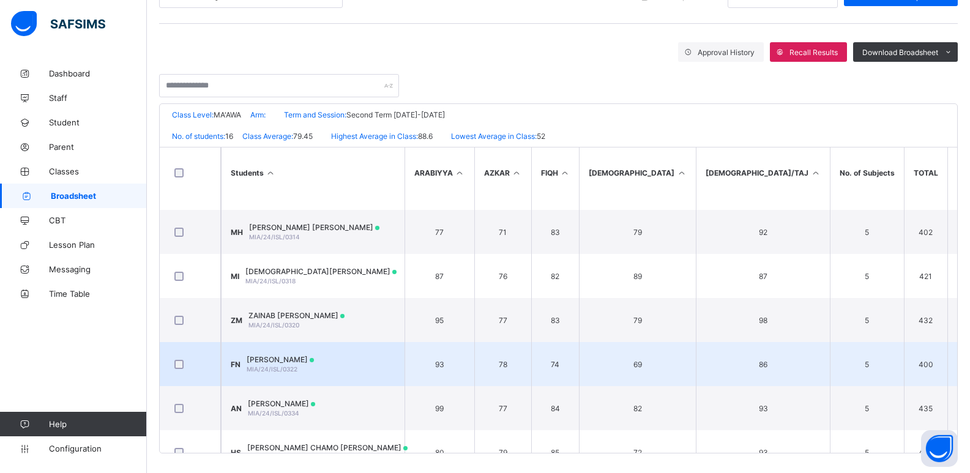
click at [296, 213] on td "FN FATIMA ISYAKU NURADEEN MIA/24/ISL/0322" at bounding box center [313, 364] width 184 height 44
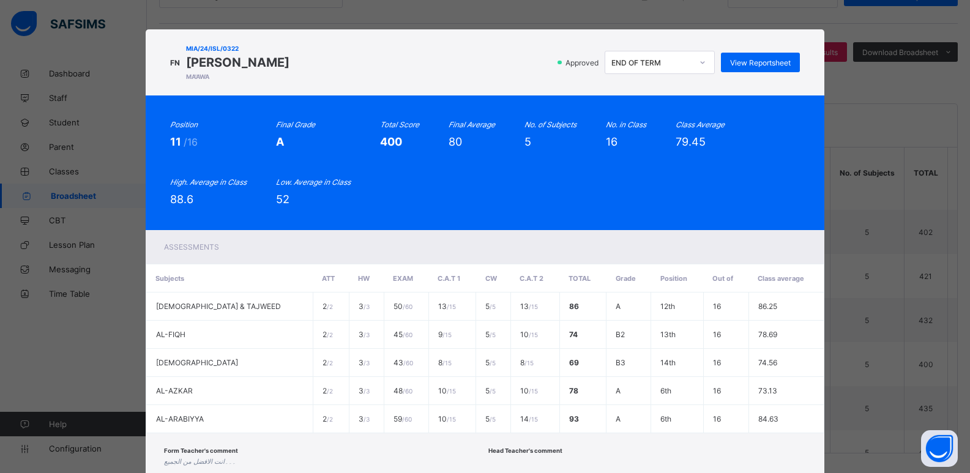
scroll to position [0, 0]
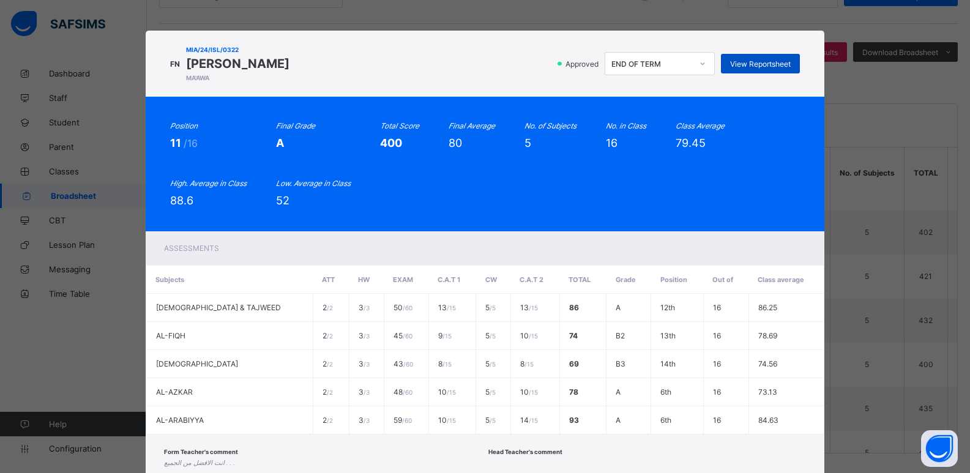
click at [296, 64] on span "View Reportsheet" at bounding box center [760, 63] width 61 height 9
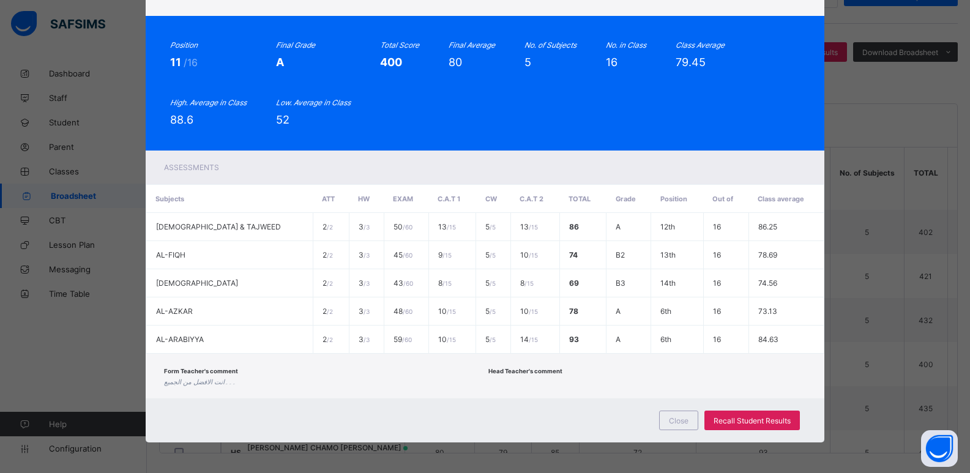
scroll to position [189, 0]
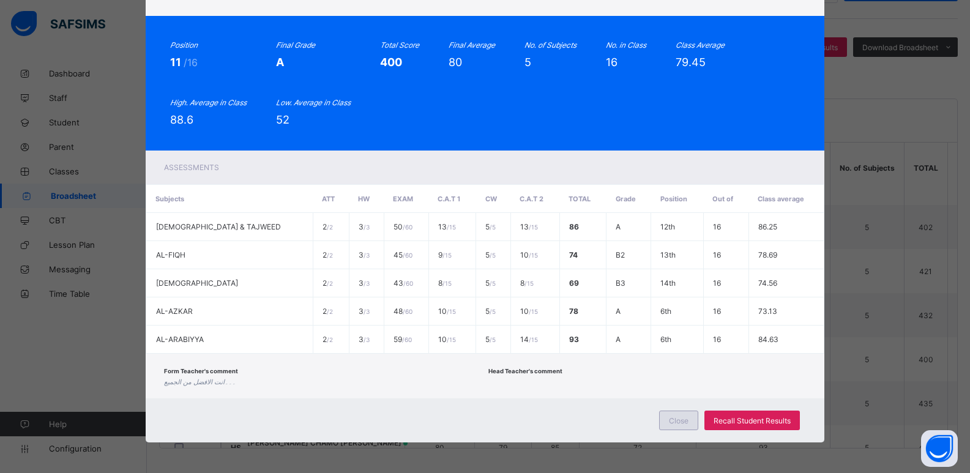
click at [296, 213] on span "Close" at bounding box center [679, 420] width 20 height 9
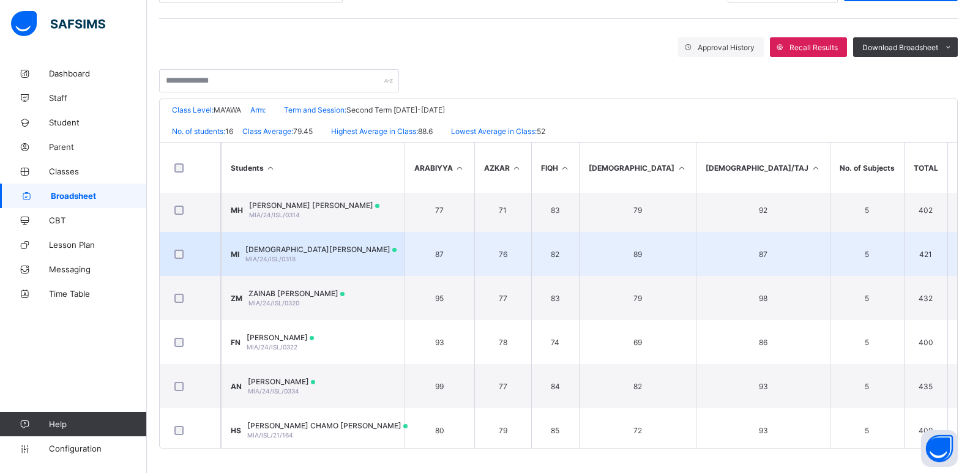
scroll to position [455, 0]
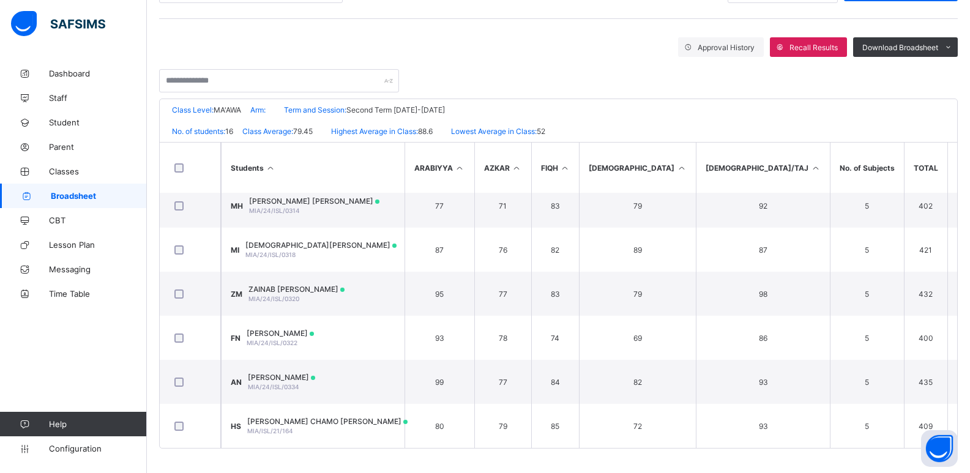
click at [107, 197] on span "Broadsheet" at bounding box center [99, 196] width 96 height 10
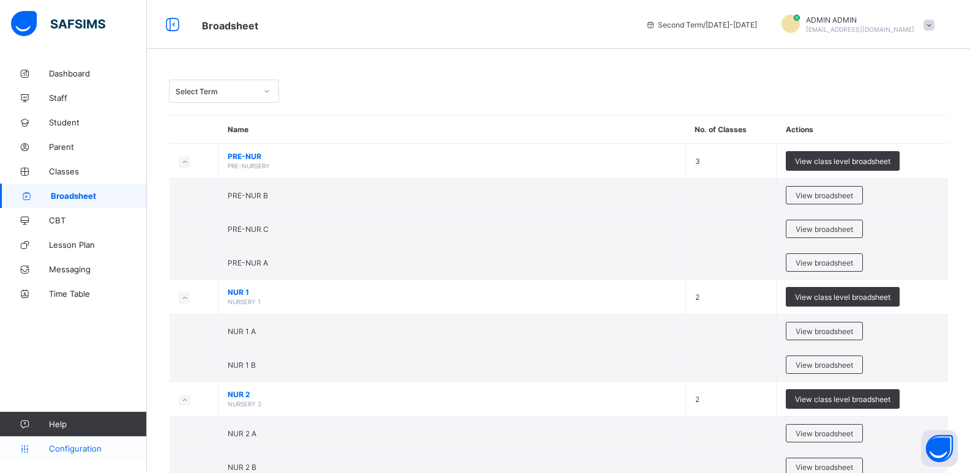
click at [114, 213] on span "Configuration" at bounding box center [97, 449] width 97 height 10
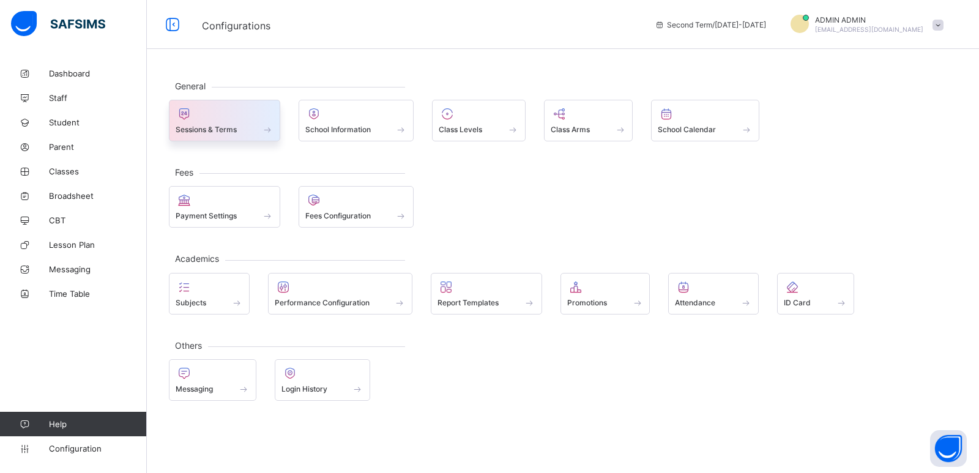
click at [237, 119] on div at bounding box center [225, 113] width 98 height 15
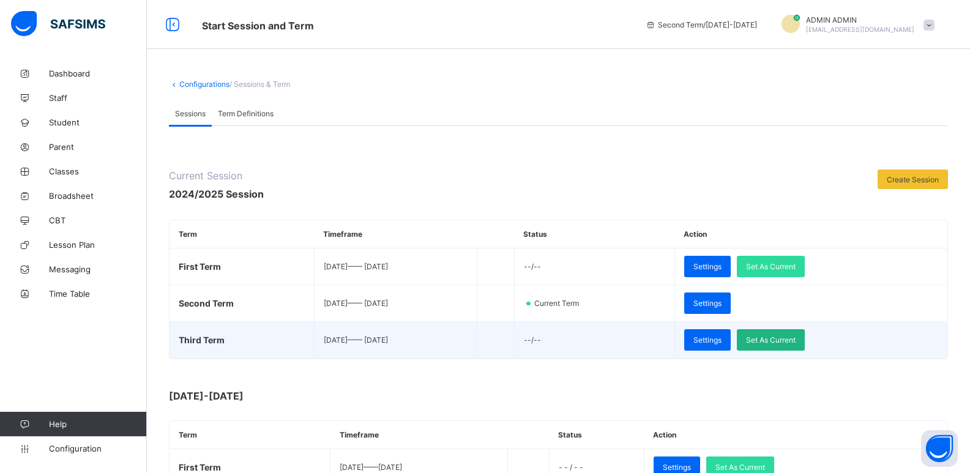
click at [296, 213] on span "Set As Current" at bounding box center [771, 339] width 50 height 9
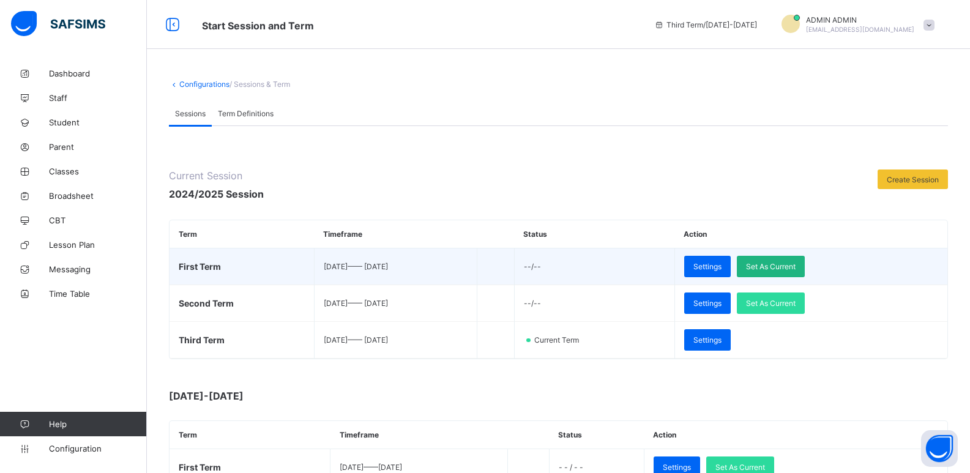
click at [296, 213] on span "Set As Current" at bounding box center [771, 266] width 50 height 9
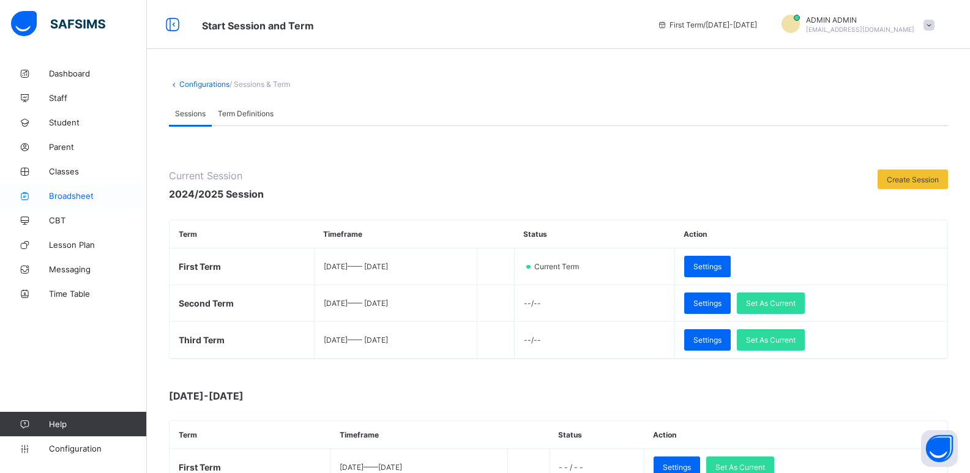
click at [86, 192] on span "Broadsheet" at bounding box center [98, 196] width 98 height 10
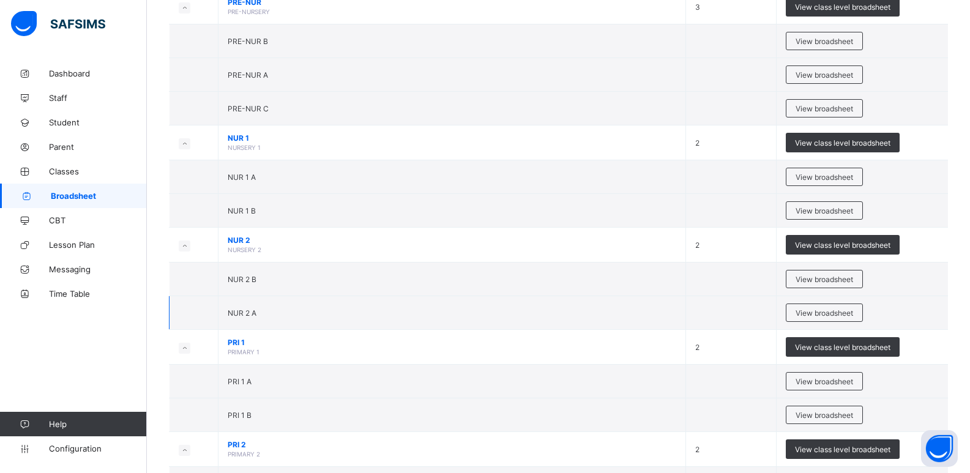
scroll to position [184, 0]
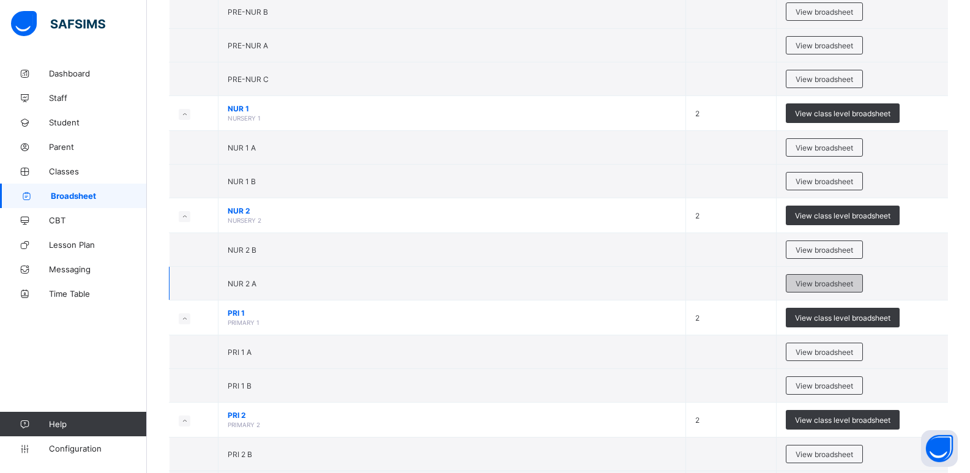
click at [296, 213] on span "View broadsheet" at bounding box center [825, 283] width 58 height 9
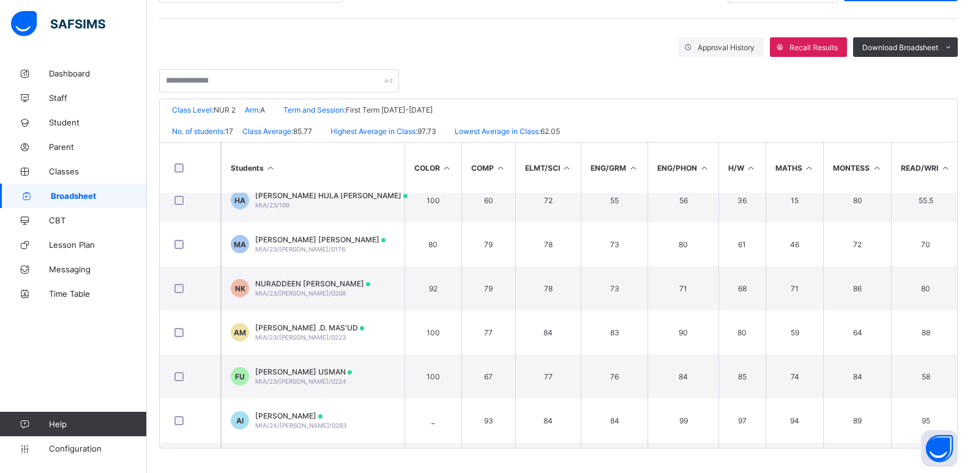
scroll to position [499, 0]
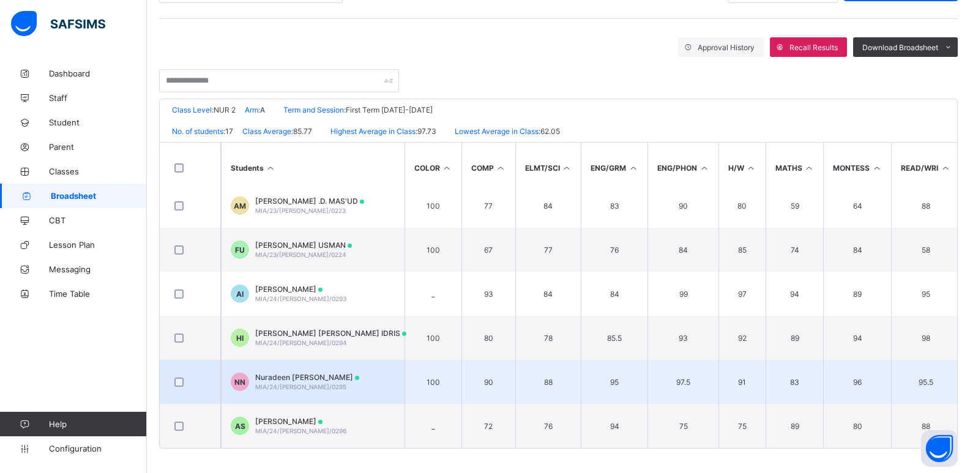
click at [296, 213] on td "NN Nuradeen Isyaku Nuradeen MIA/24/WES/0295" at bounding box center [313, 382] width 184 height 44
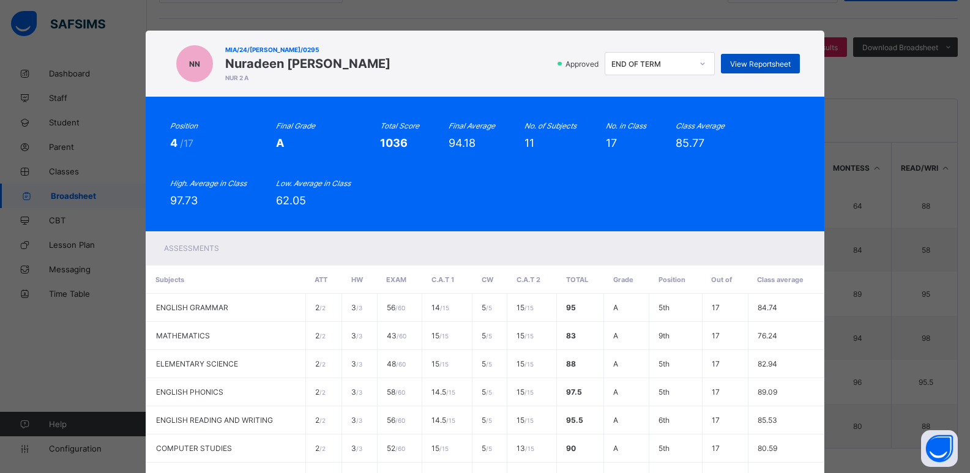
click at [296, 64] on span "View Reportsheet" at bounding box center [760, 63] width 61 height 9
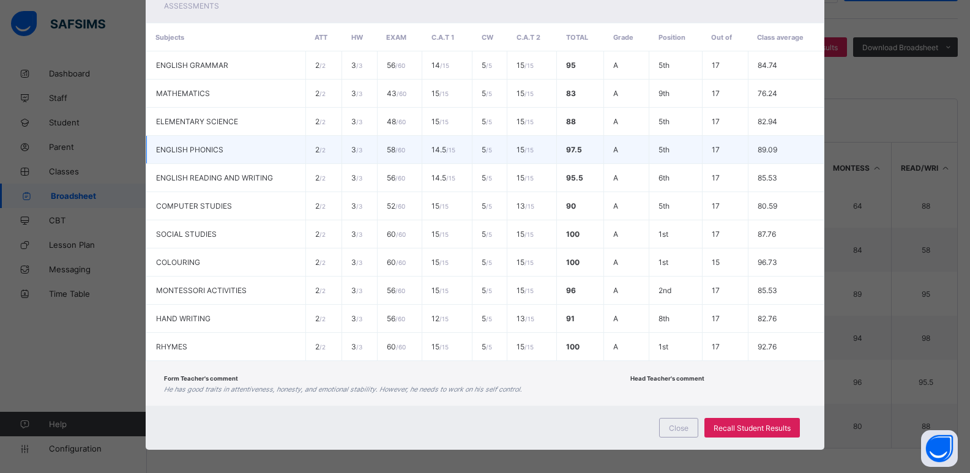
scroll to position [245, 0]
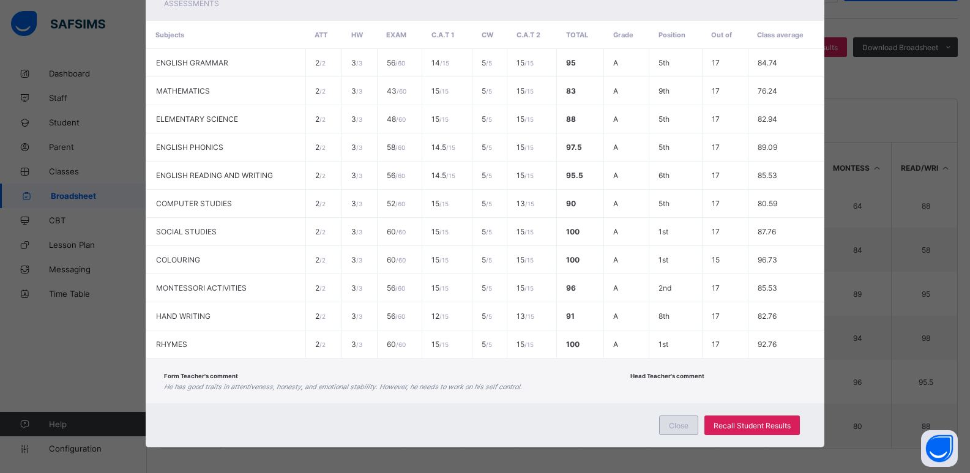
click at [296, 213] on span "Close" at bounding box center [679, 425] width 20 height 9
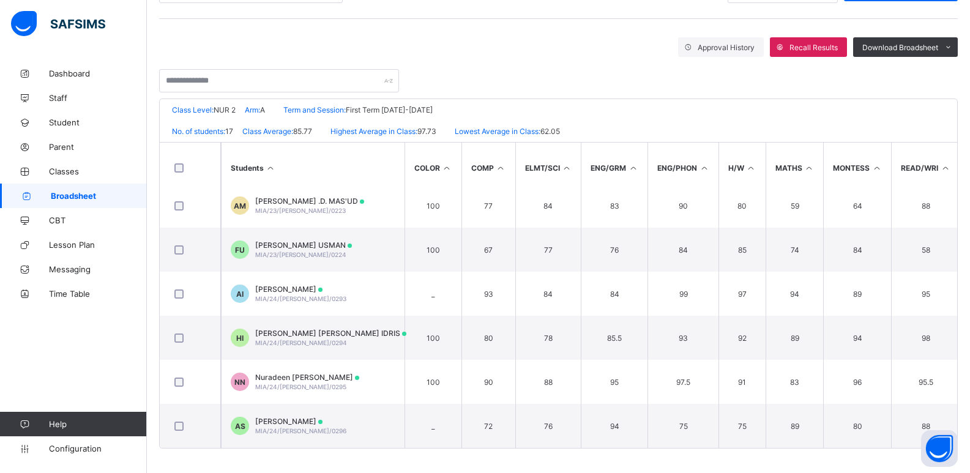
click at [123, 196] on span "Broadsheet" at bounding box center [99, 196] width 96 height 10
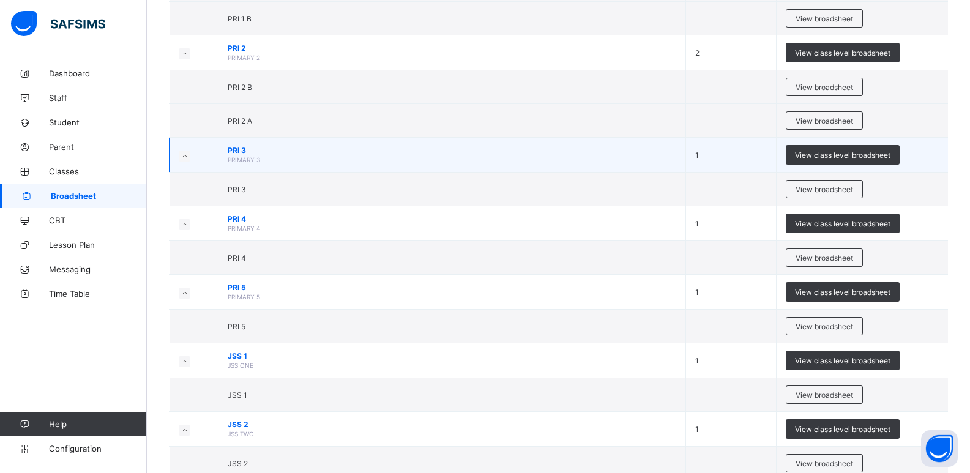
scroll to position [490, 0]
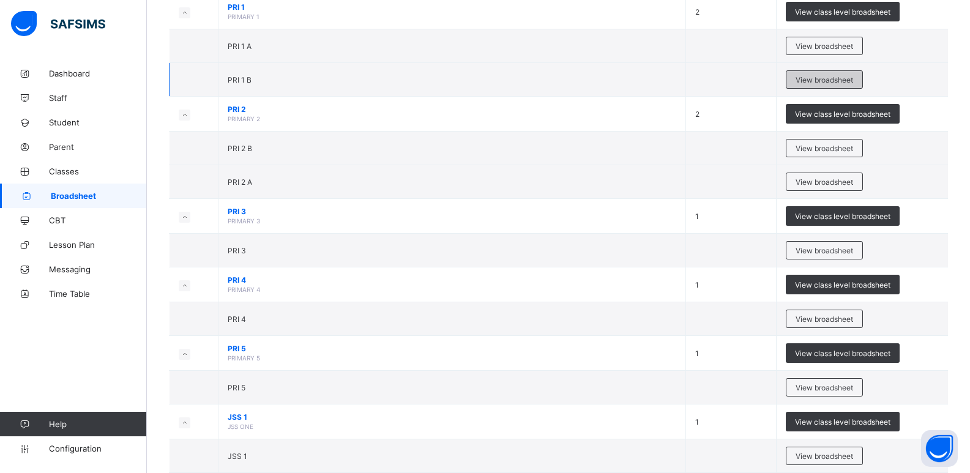
click at [296, 77] on span "View broadsheet" at bounding box center [825, 79] width 58 height 9
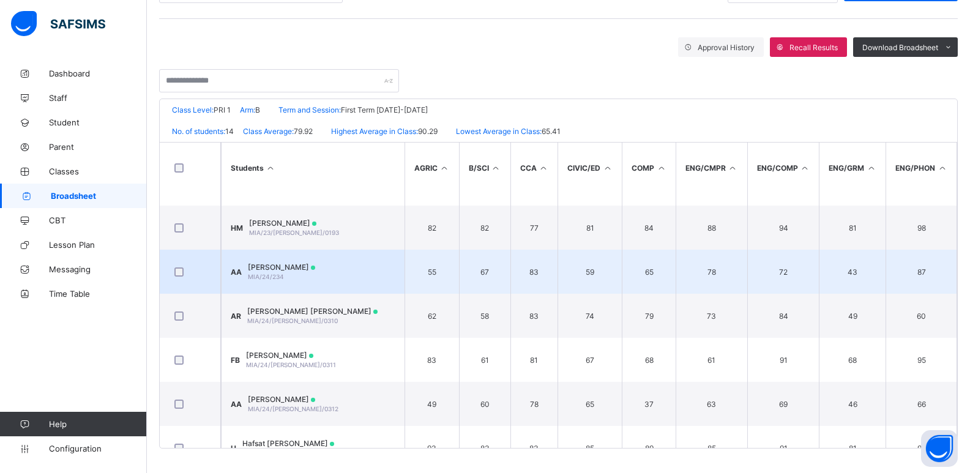
scroll to position [367, 0]
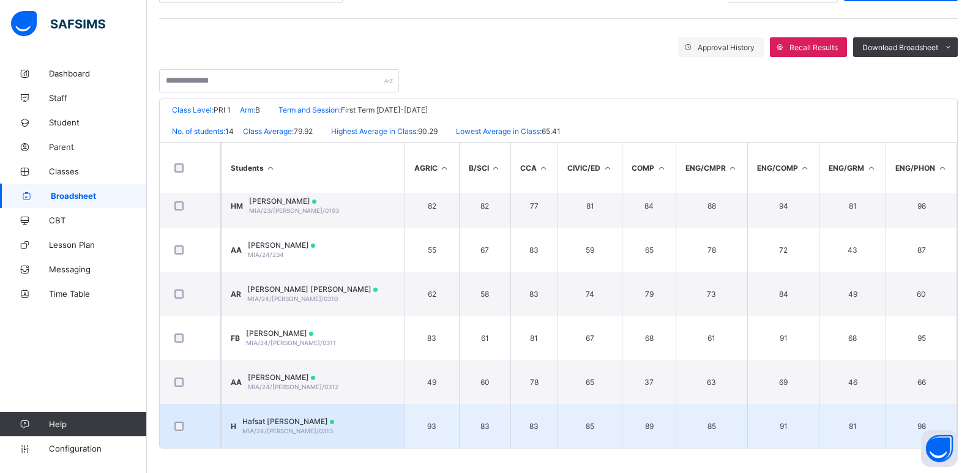
click at [296, 213] on td "H Hafsat Isyaku Nuradeen MIA/24/WES/0313" at bounding box center [313, 426] width 184 height 44
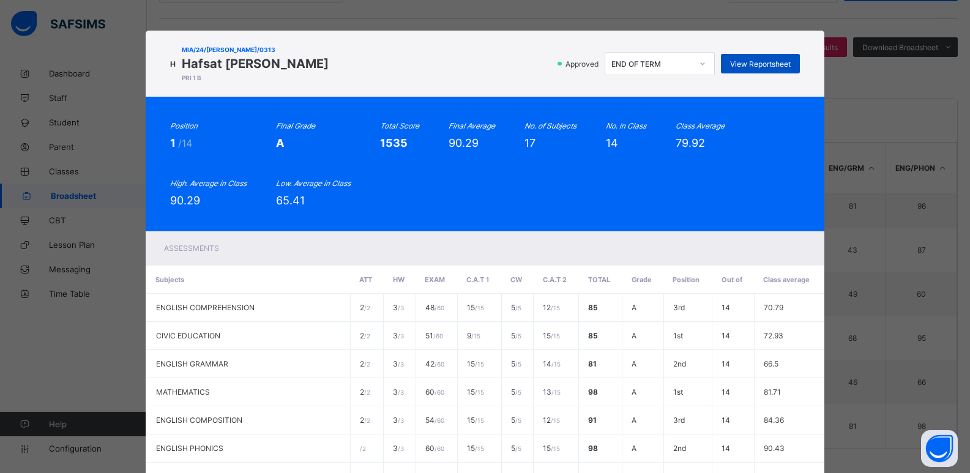
click at [296, 64] on span "View Reportsheet" at bounding box center [760, 63] width 61 height 9
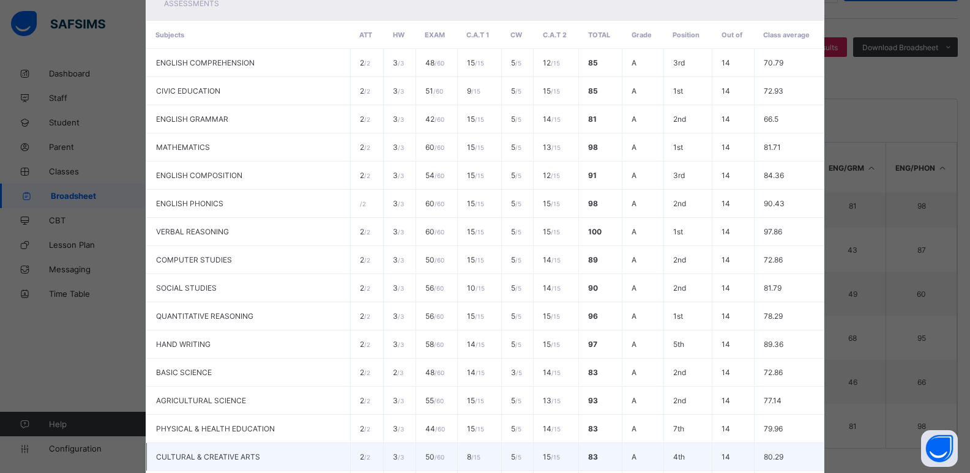
scroll to position [419, 0]
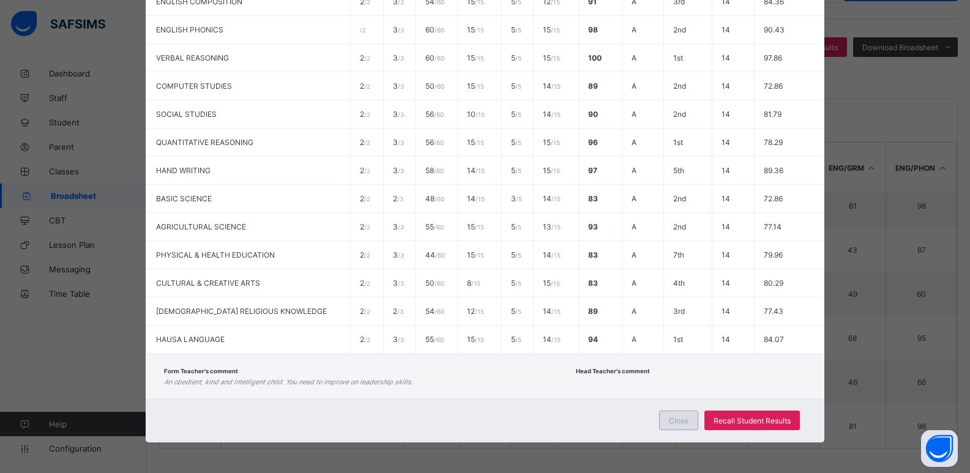
click at [296, 213] on span "Close" at bounding box center [679, 420] width 20 height 9
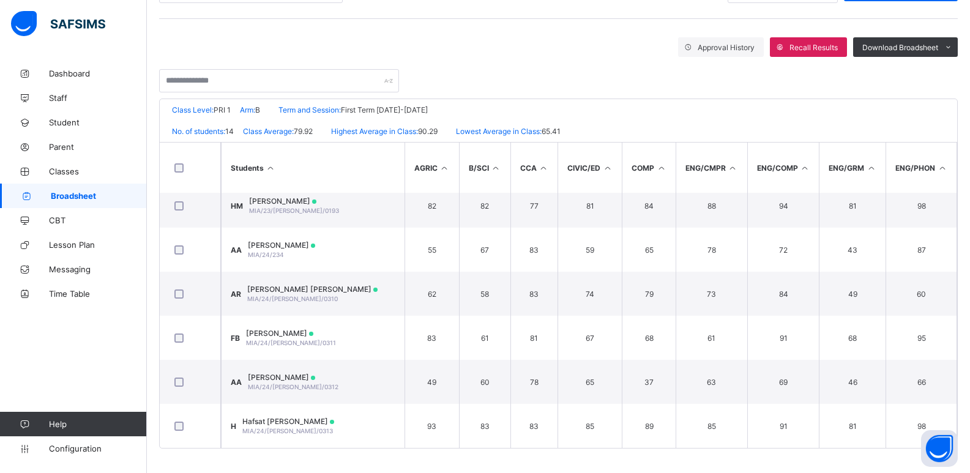
click at [114, 198] on span "Broadsheet" at bounding box center [99, 196] width 96 height 10
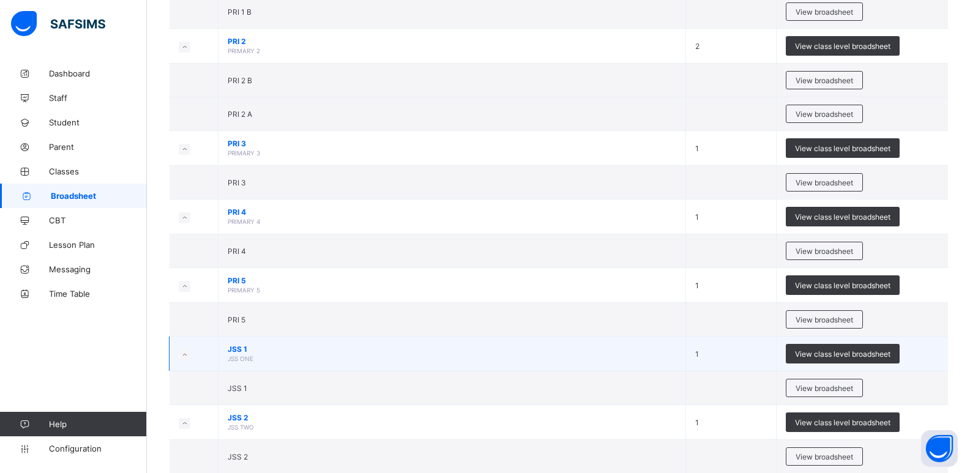
scroll to position [551, 0]
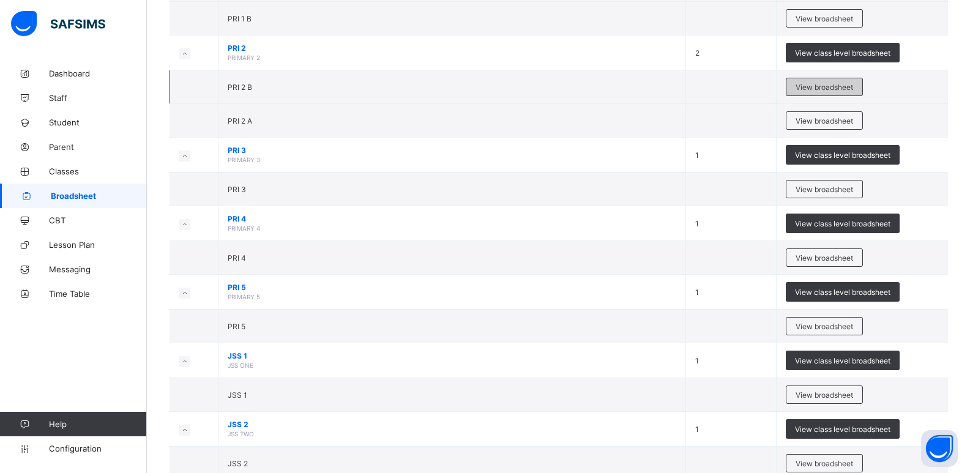
click at [296, 86] on span "View broadsheet" at bounding box center [825, 87] width 58 height 9
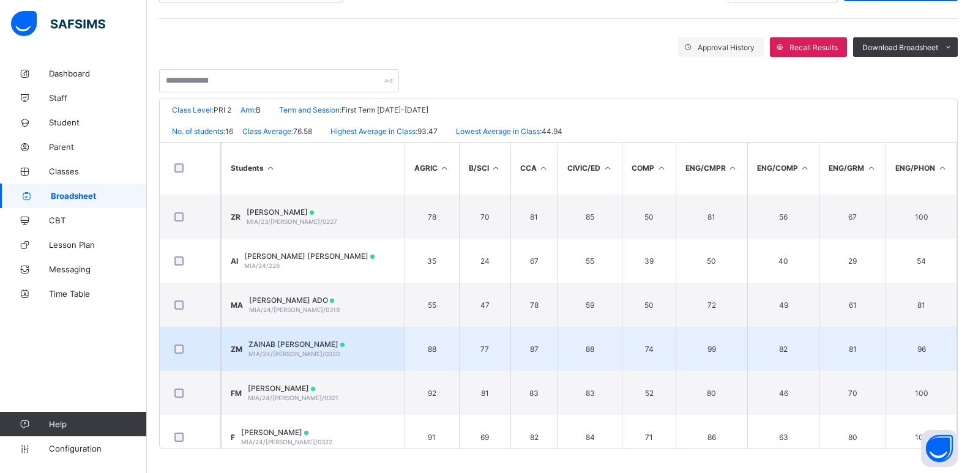
scroll to position [455, 0]
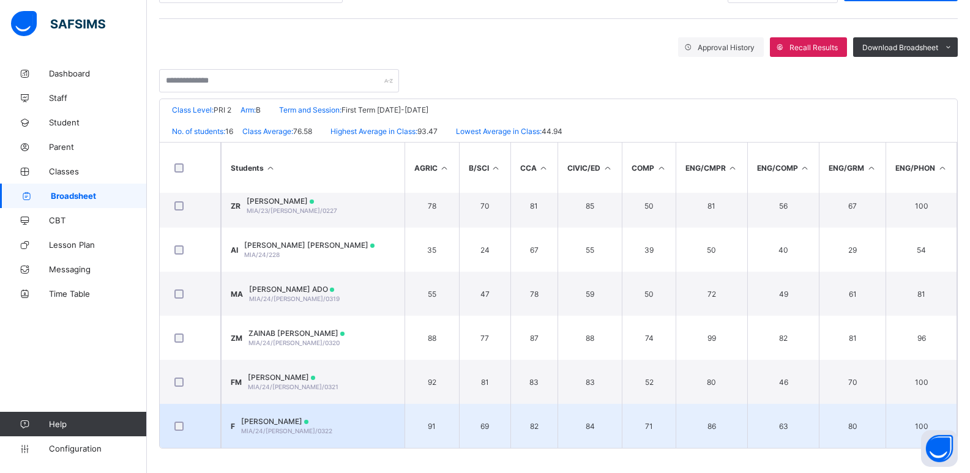
click at [296, 213] on td "F Fatima Isyaku Nuradeen MIA/24/WES/0322" at bounding box center [313, 426] width 184 height 44
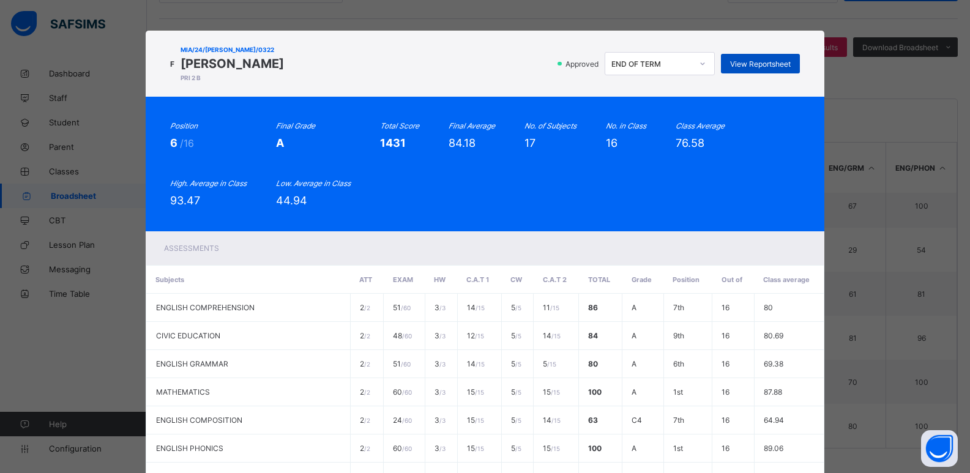
click at [296, 65] on span "View Reportsheet" at bounding box center [760, 63] width 61 height 9
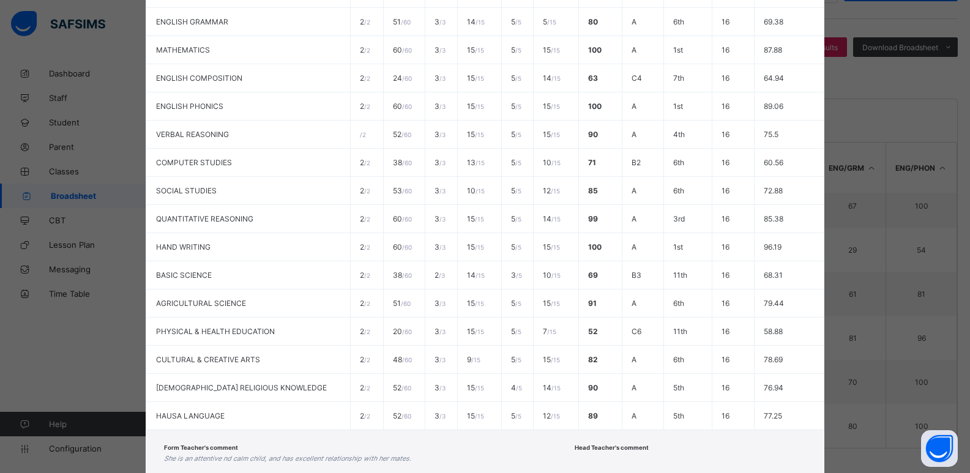
scroll to position [419, 0]
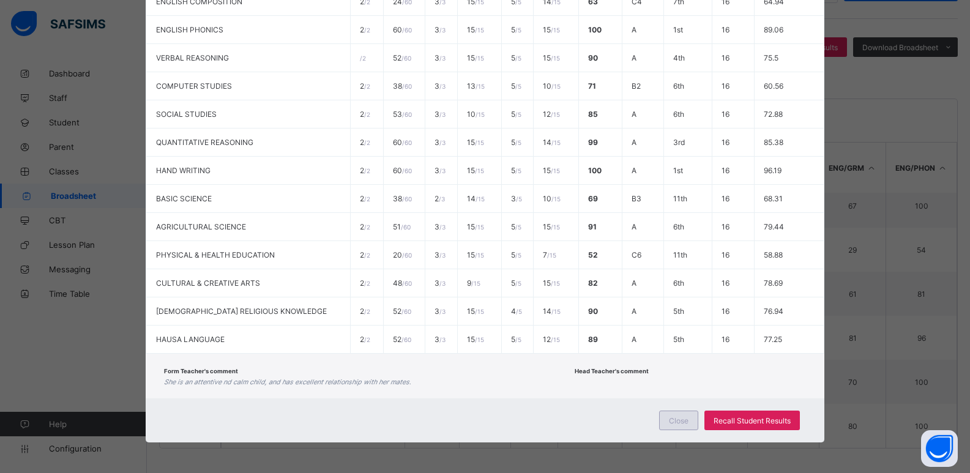
click at [296, 213] on span "Close" at bounding box center [679, 420] width 20 height 9
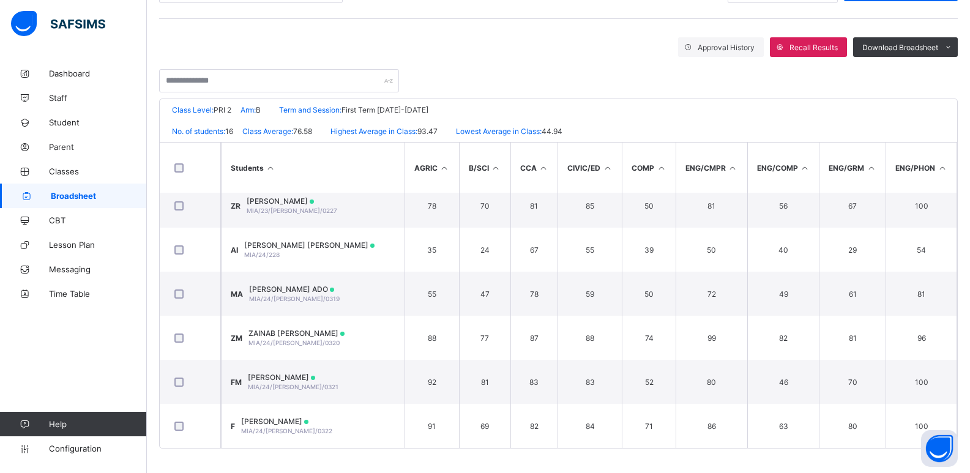
click at [122, 200] on span "Broadsheet" at bounding box center [99, 196] width 96 height 10
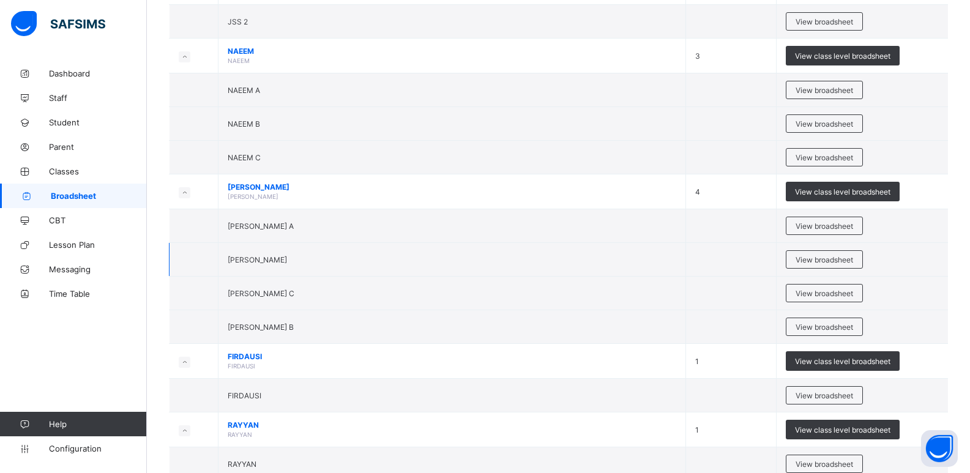
scroll to position [1041, 0]
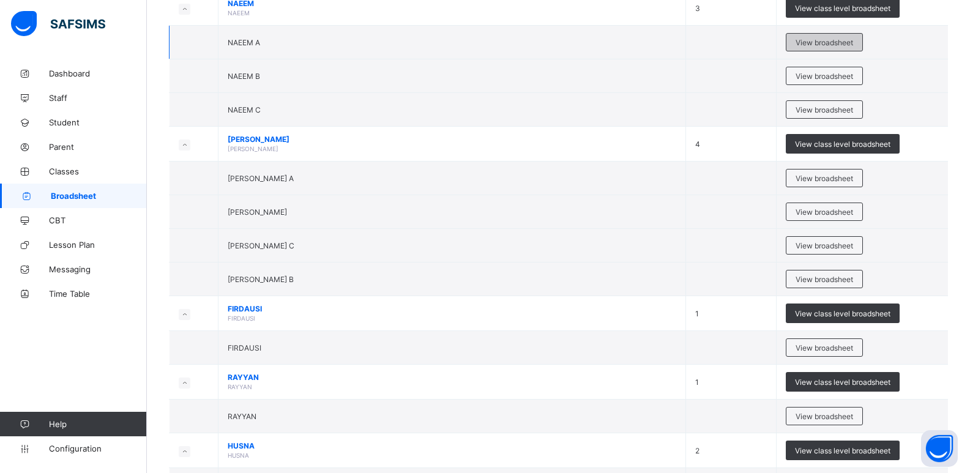
click at [296, 43] on span "View broadsheet" at bounding box center [825, 42] width 58 height 9
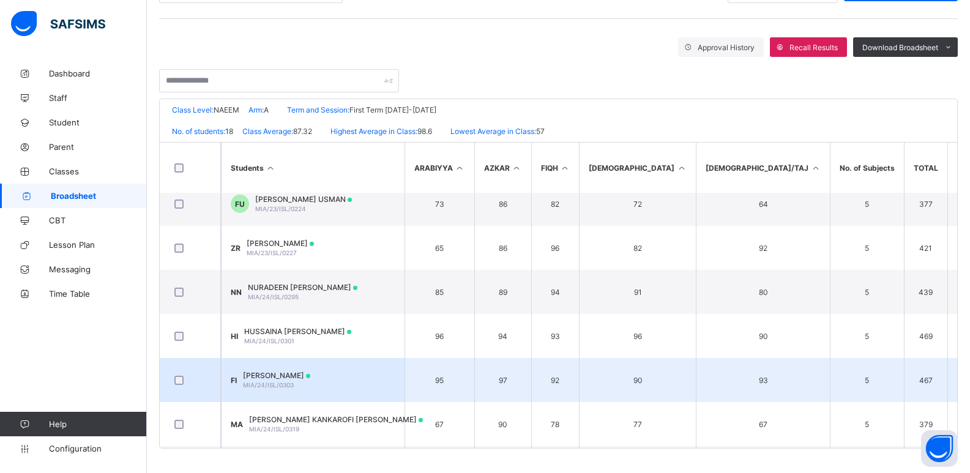
scroll to position [359, 0]
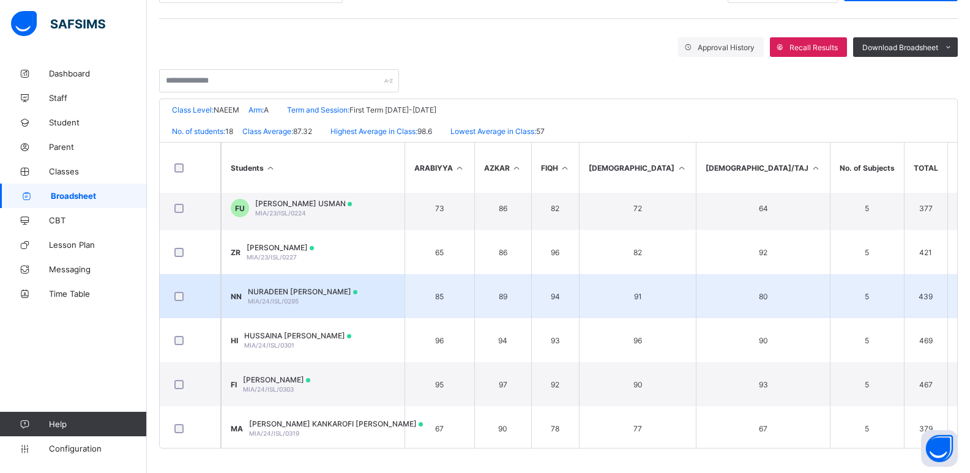
click at [296, 213] on td "NN NURADEEN ISYAKU NURADEEN MIA/24/ISL/0295" at bounding box center [313, 296] width 184 height 44
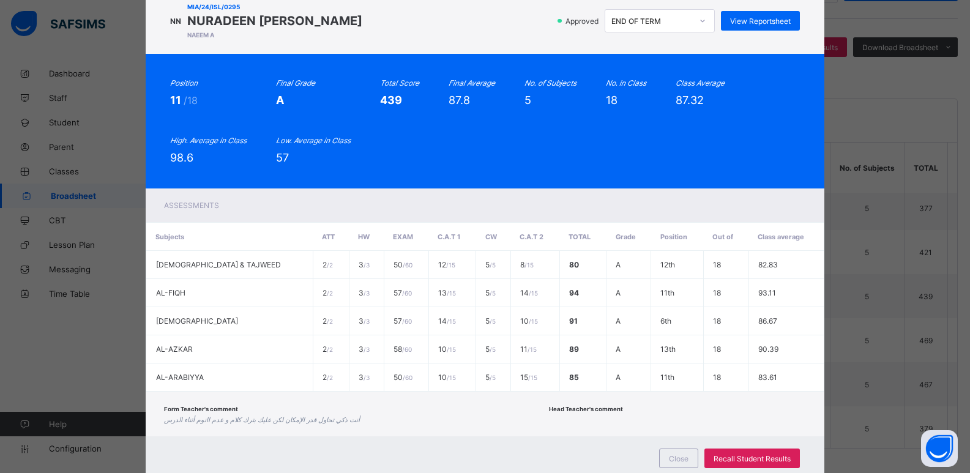
scroll to position [0, 0]
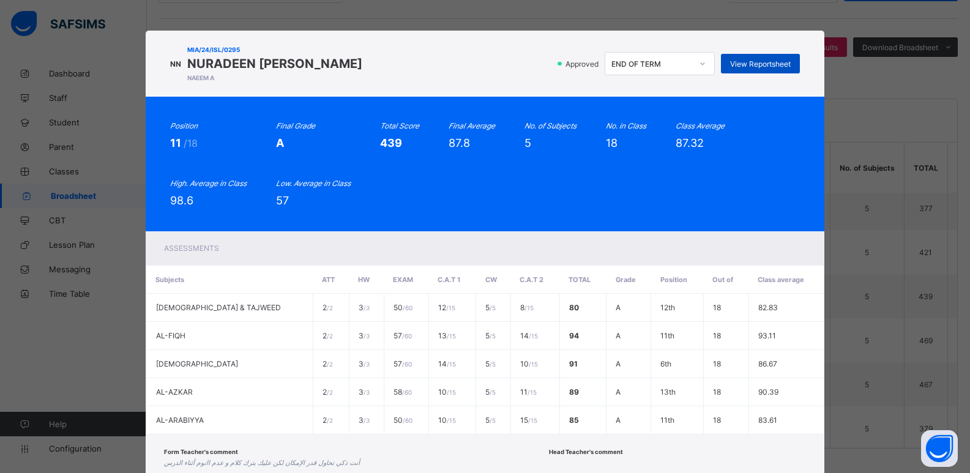
click at [296, 62] on span "View Reportsheet" at bounding box center [760, 63] width 61 height 9
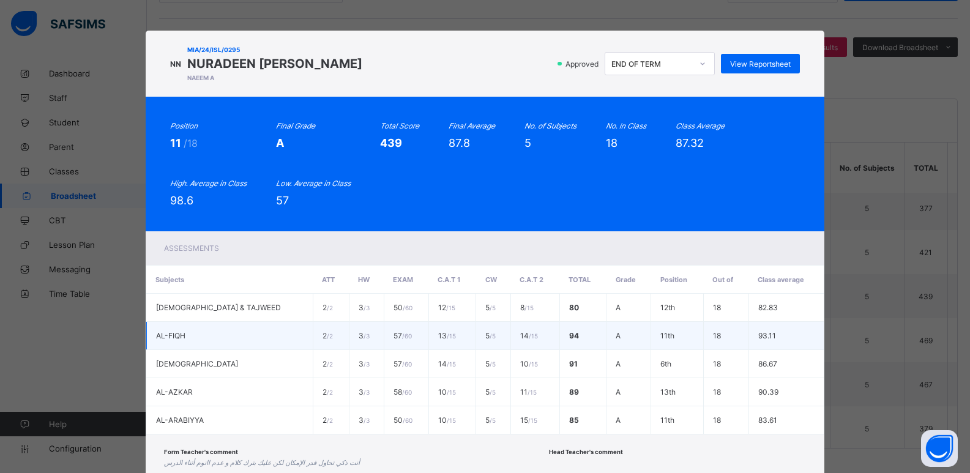
scroll to position [81, 0]
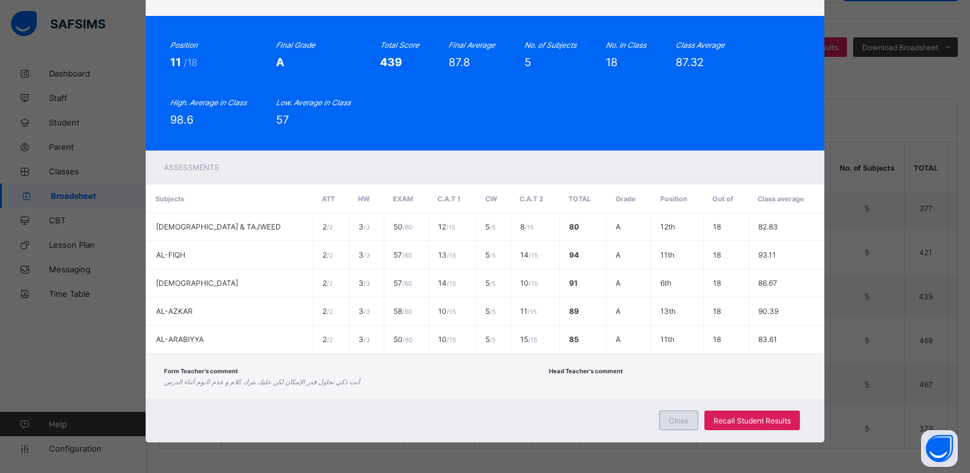
click at [296, 213] on span "Close" at bounding box center [679, 420] width 20 height 9
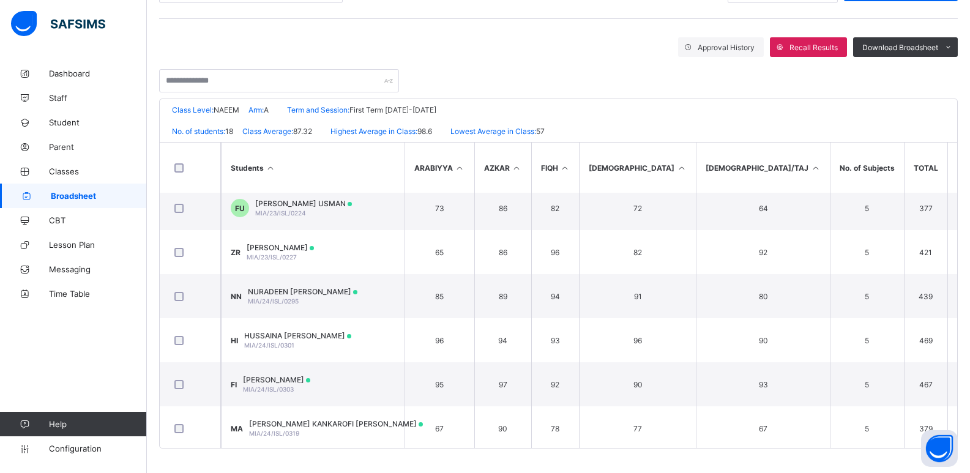
click at [122, 192] on span "Broadsheet" at bounding box center [99, 196] width 96 height 10
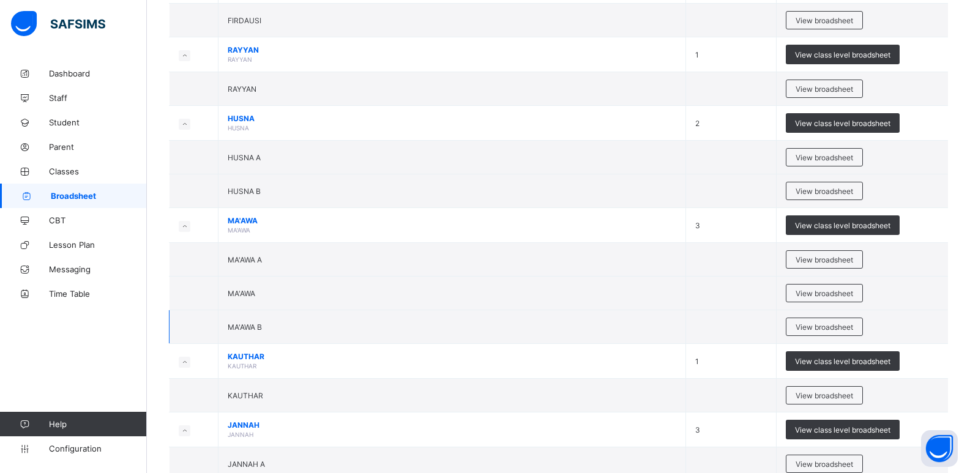
scroll to position [1347, 0]
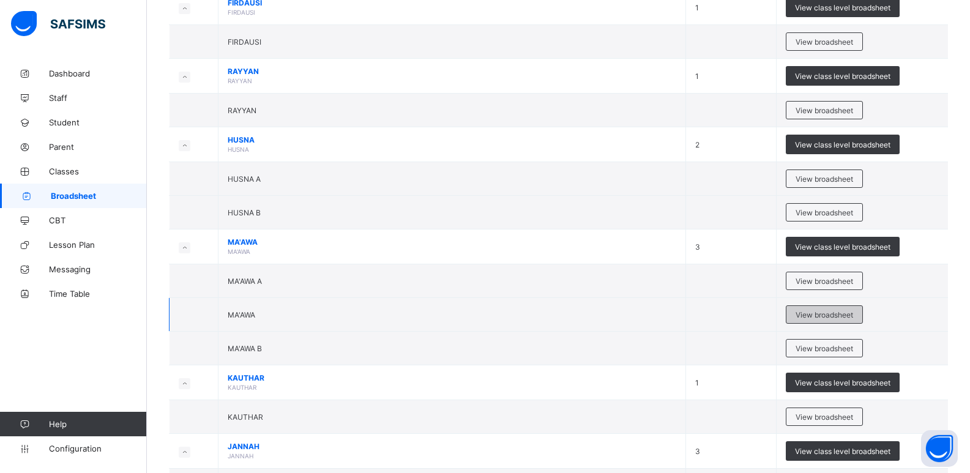
click at [296, 213] on div "View broadsheet" at bounding box center [824, 314] width 77 height 18
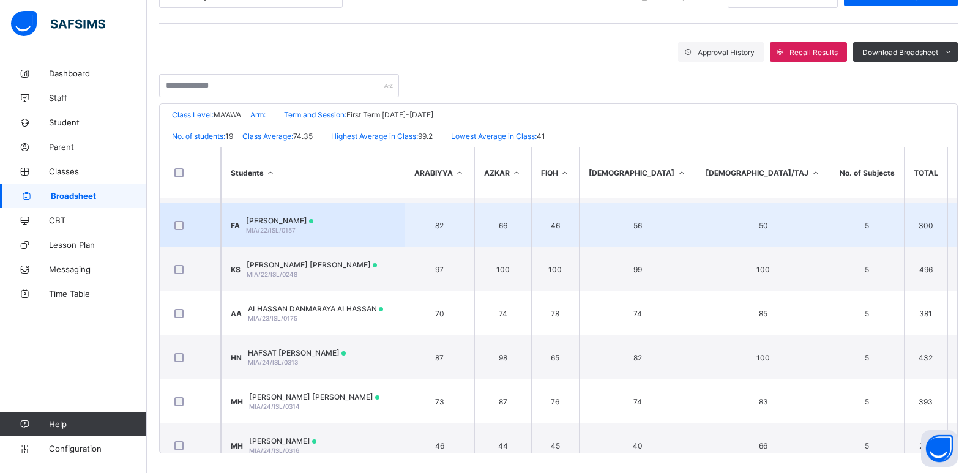
scroll to position [306, 0]
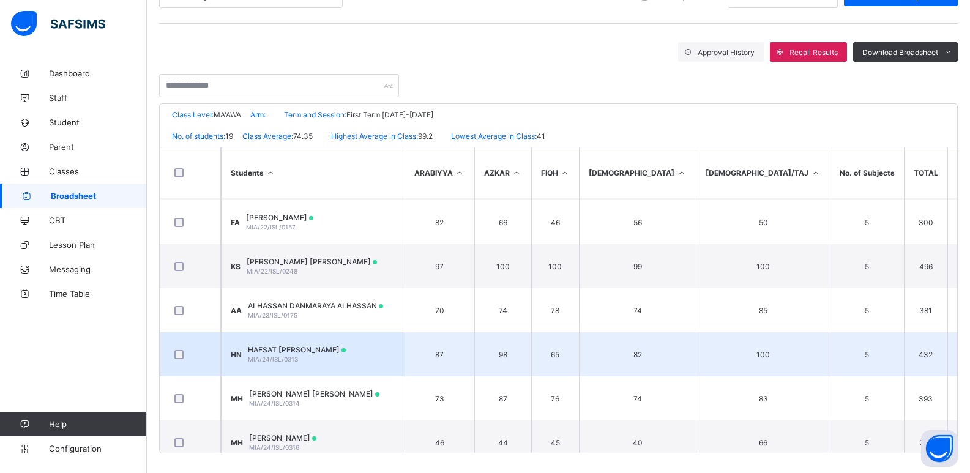
click at [296, 213] on td "HN HAFSAT ISYAKU NURUDDEEN MIA/24/ISL/0313" at bounding box center [313, 354] width 184 height 44
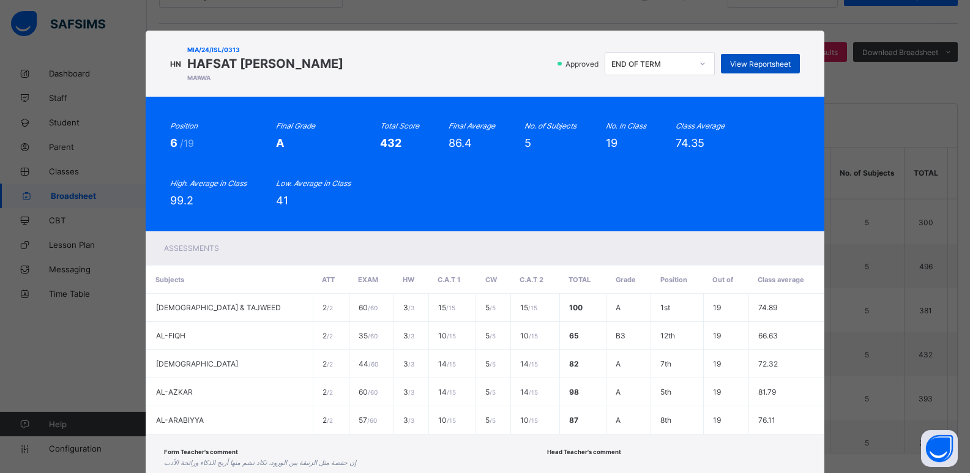
click at [296, 62] on span "View Reportsheet" at bounding box center [760, 63] width 61 height 9
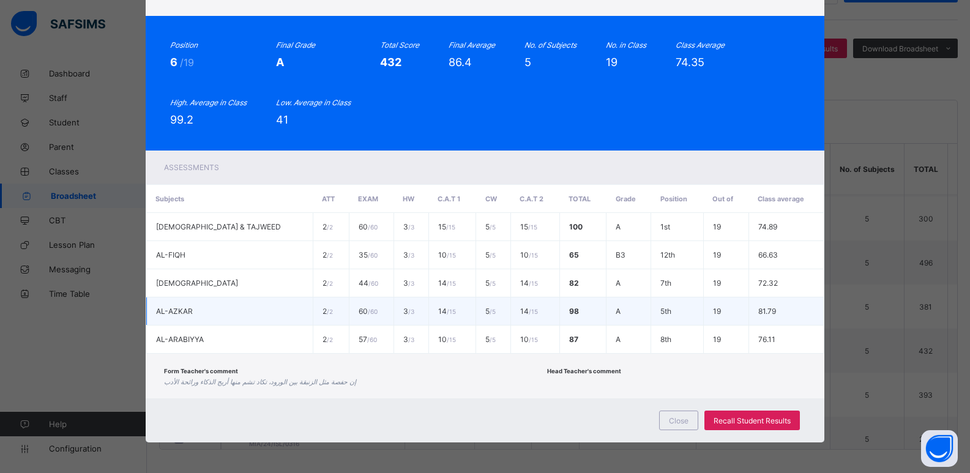
scroll to position [189, 0]
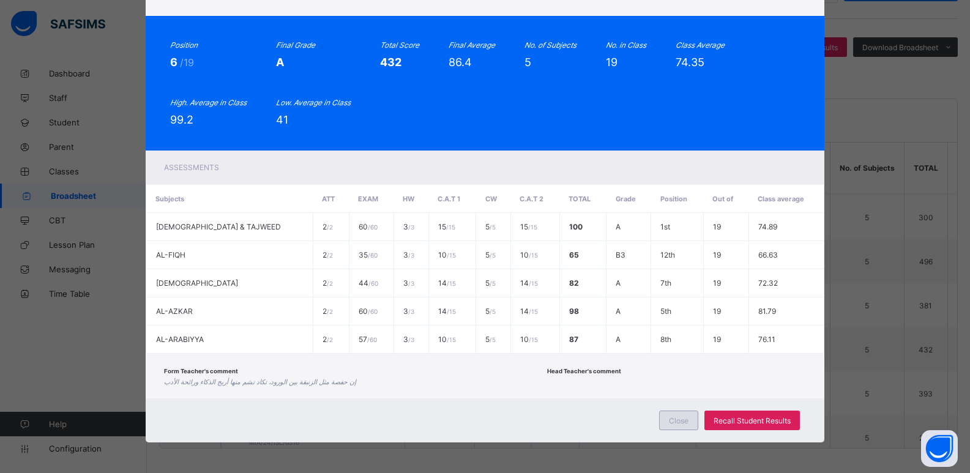
click at [296, 213] on span "Close" at bounding box center [679, 420] width 20 height 9
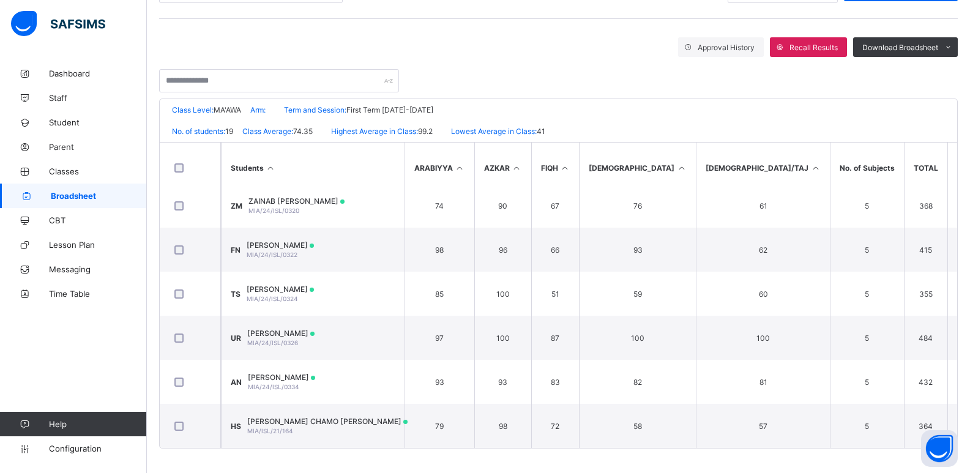
scroll to position [587, 0]
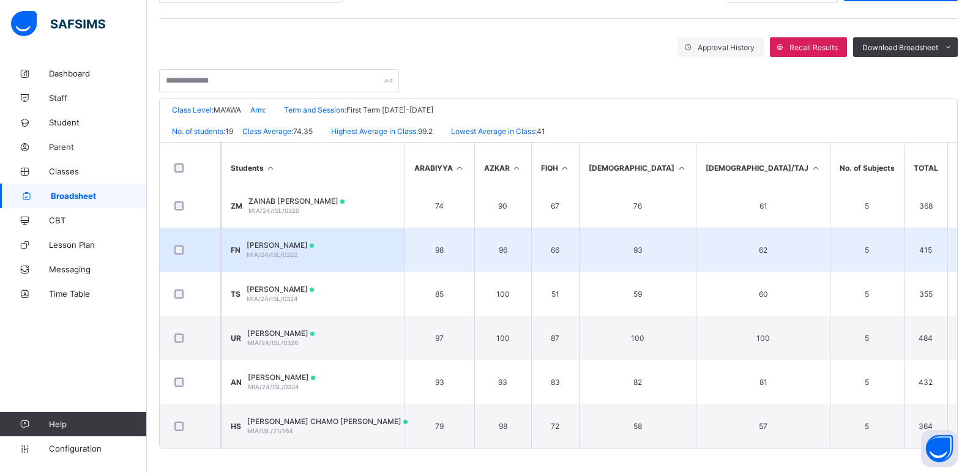
click at [296, 213] on td "FN FATIMA ISYAKU NURADEEN MIA/24/ISL/0322" at bounding box center [313, 250] width 184 height 44
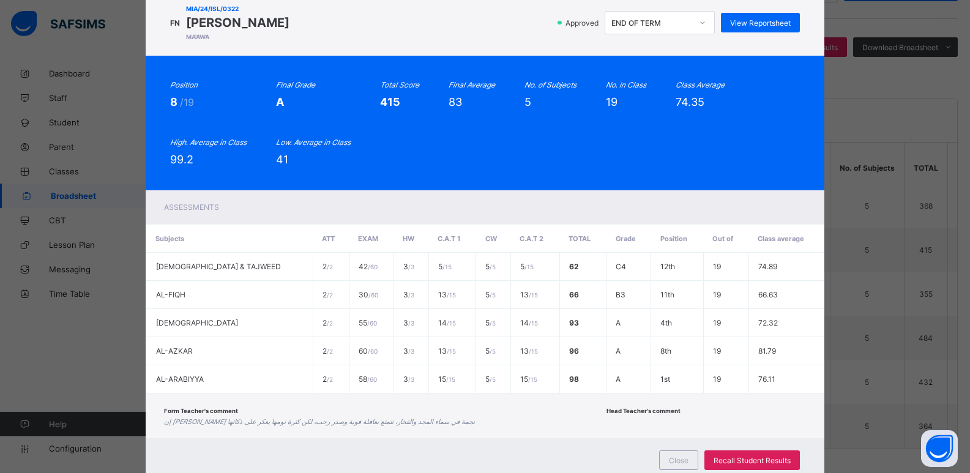
scroll to position [0, 0]
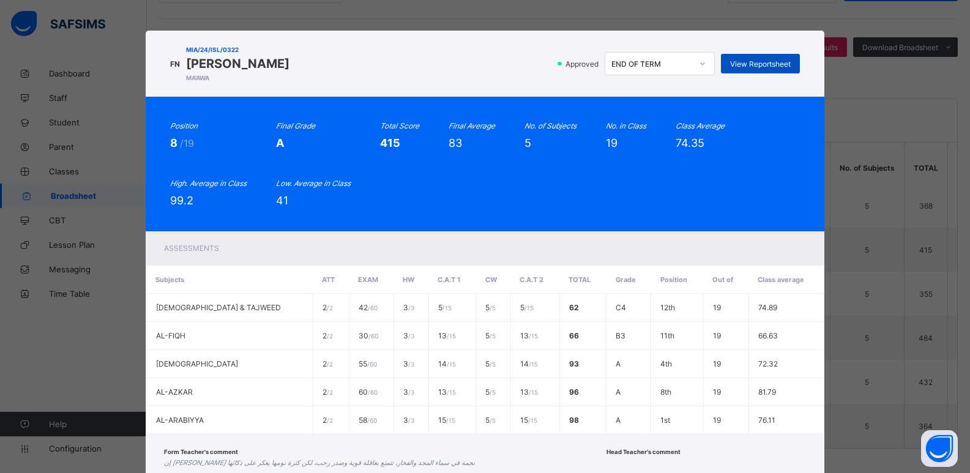
click at [296, 61] on span "View Reportsheet" at bounding box center [760, 63] width 61 height 9
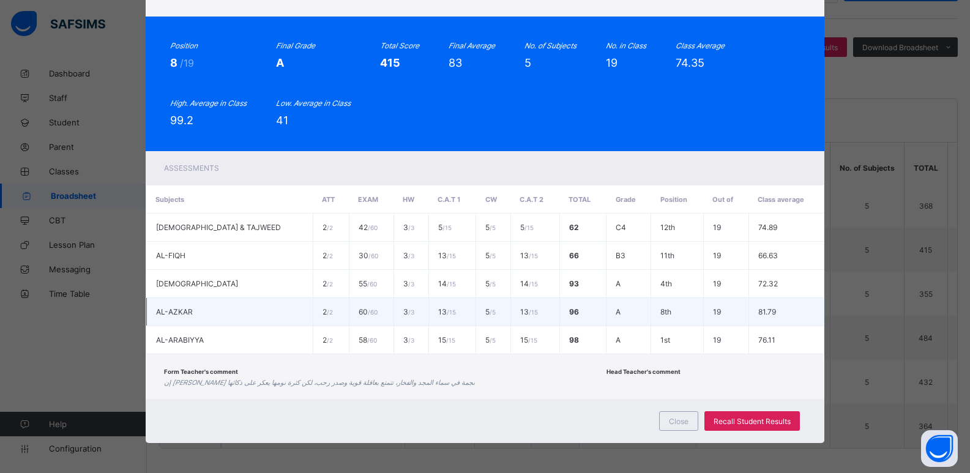
scroll to position [81, 0]
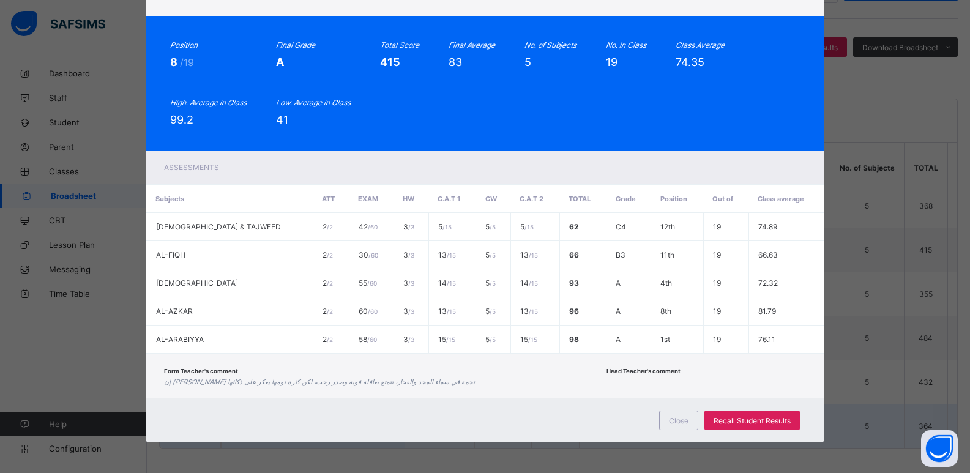
click at [296, 213] on div "Close" at bounding box center [678, 421] width 39 height 20
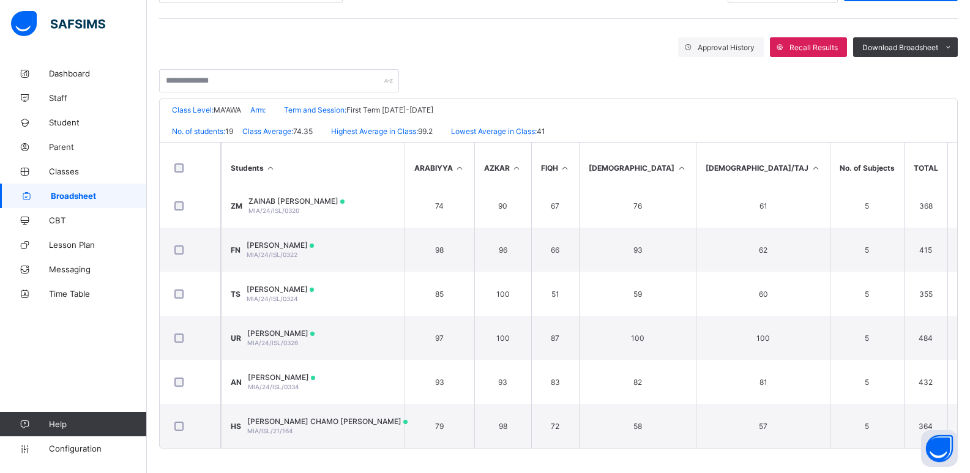
click at [97, 194] on span "Broadsheet" at bounding box center [99, 196] width 96 height 10
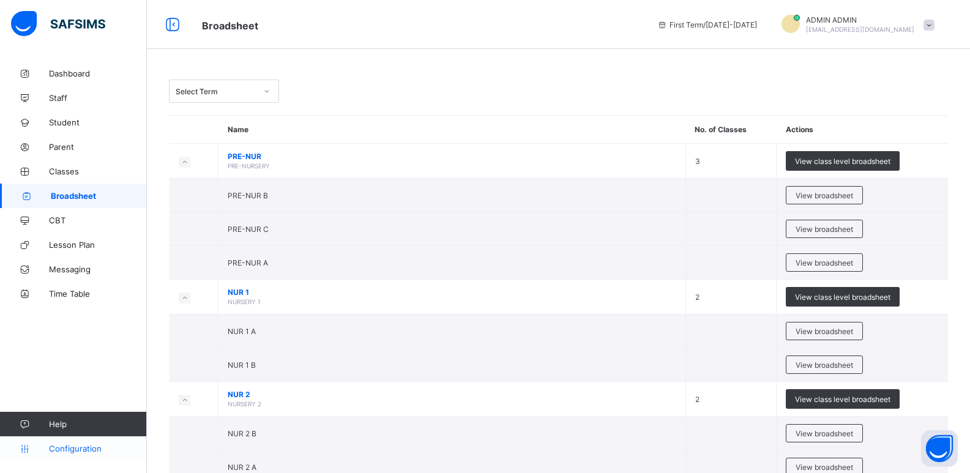
click at [90, 213] on span "Configuration" at bounding box center [97, 449] width 97 height 10
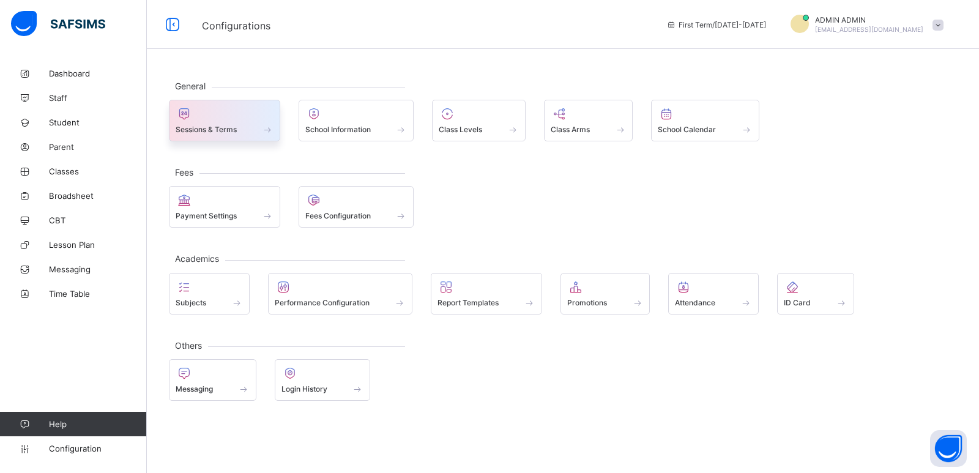
click at [243, 123] on span at bounding box center [225, 122] width 98 height 3
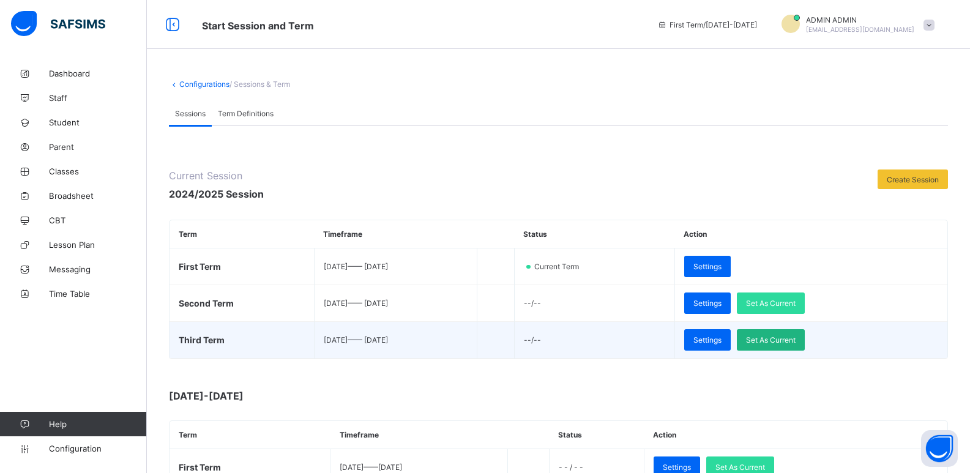
click at [296, 213] on span "Set As Current" at bounding box center [771, 339] width 50 height 9
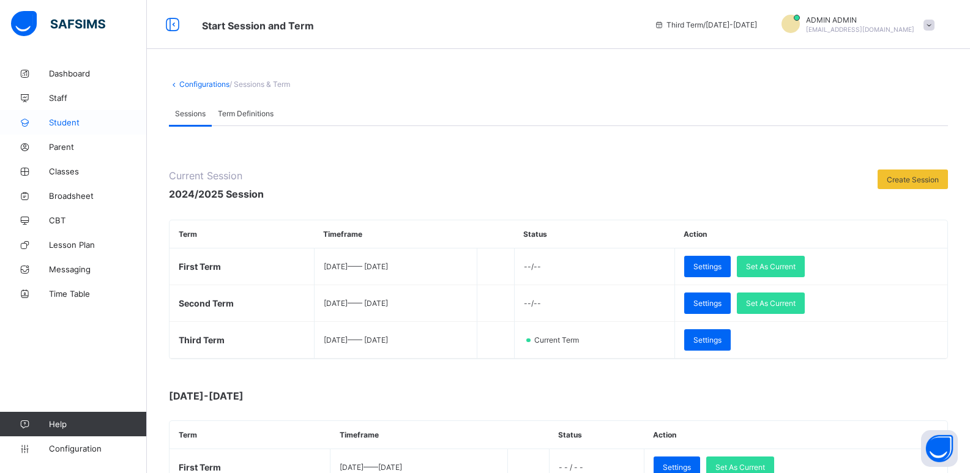
click at [80, 120] on span "Student" at bounding box center [98, 123] width 98 height 10
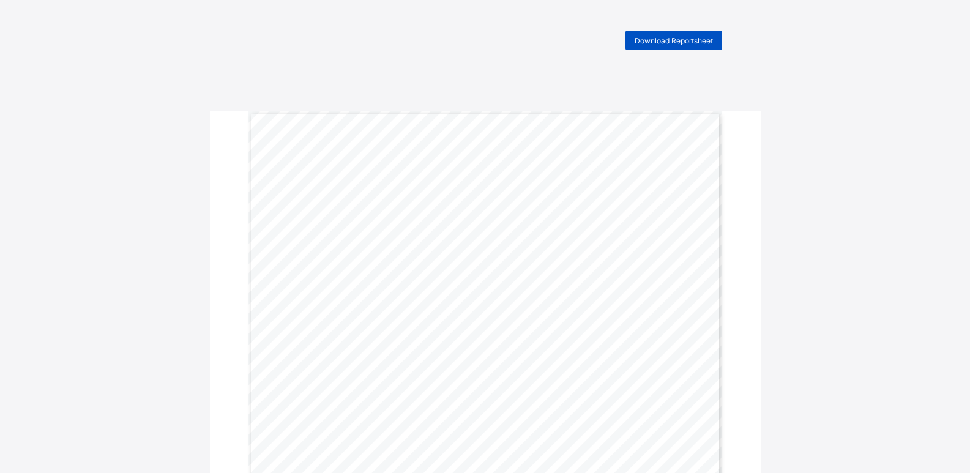
click at [679, 34] on div "Download Reportsheet" at bounding box center [674, 41] width 97 height 20
click at [665, 34] on div "Download Reportsheet" at bounding box center [674, 41] width 97 height 20
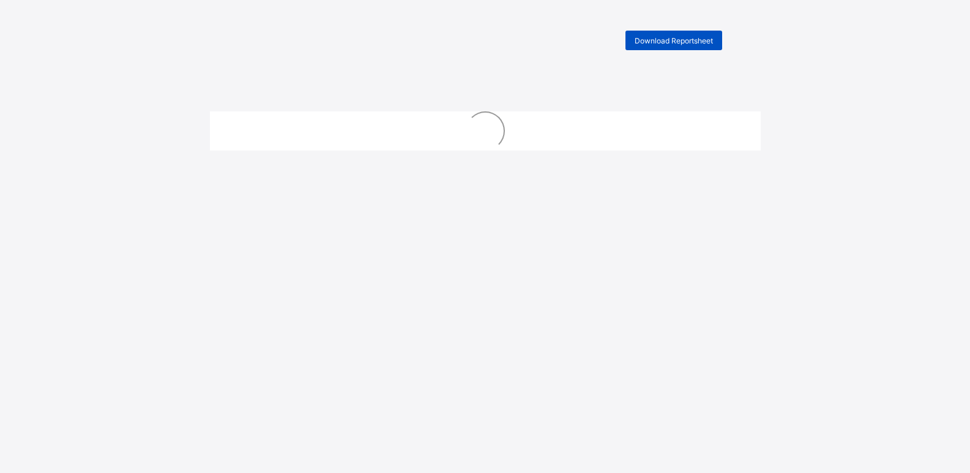
click at [670, 37] on span "Download Reportsheet" at bounding box center [674, 40] width 78 height 9
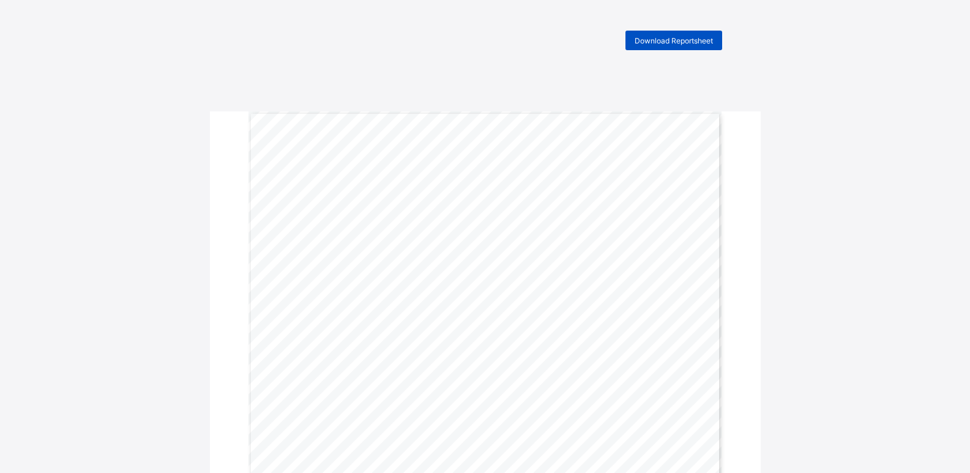
click at [661, 42] on span "Download Reportsheet" at bounding box center [674, 40] width 78 height 9
click at [663, 39] on span "Download Reportsheet" at bounding box center [674, 40] width 78 height 9
click at [682, 39] on span "Download Reportsheet" at bounding box center [674, 40] width 78 height 9
click at [679, 40] on span "Download Reportsheet" at bounding box center [674, 40] width 78 height 9
drag, startPoint x: 0, startPoint y: 0, endPoint x: 674, endPoint y: 43, distance: 675.9
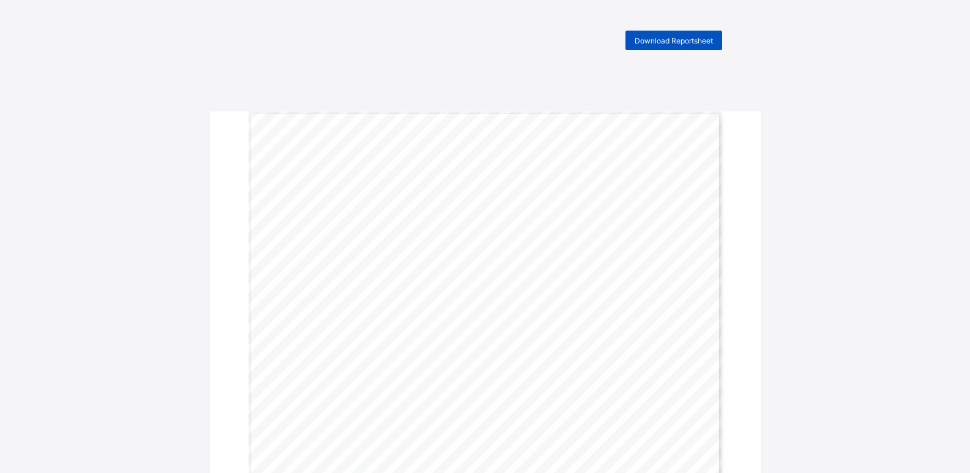
click at [674, 43] on span "Download Reportsheet" at bounding box center [674, 40] width 78 height 9
